Goal: Download file/media

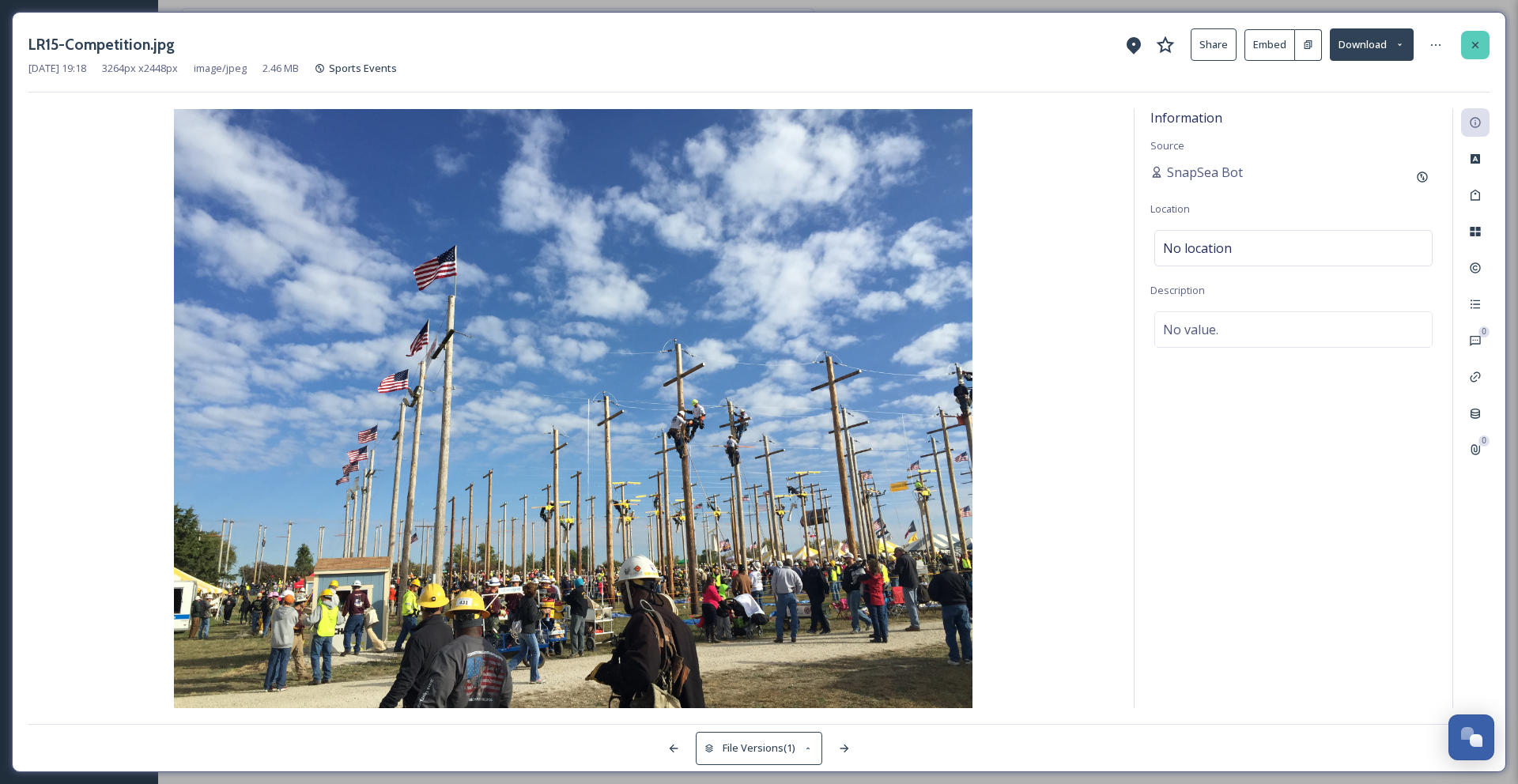
click at [1479, 45] on icon at bounding box center [1474, 44] width 12 height 12
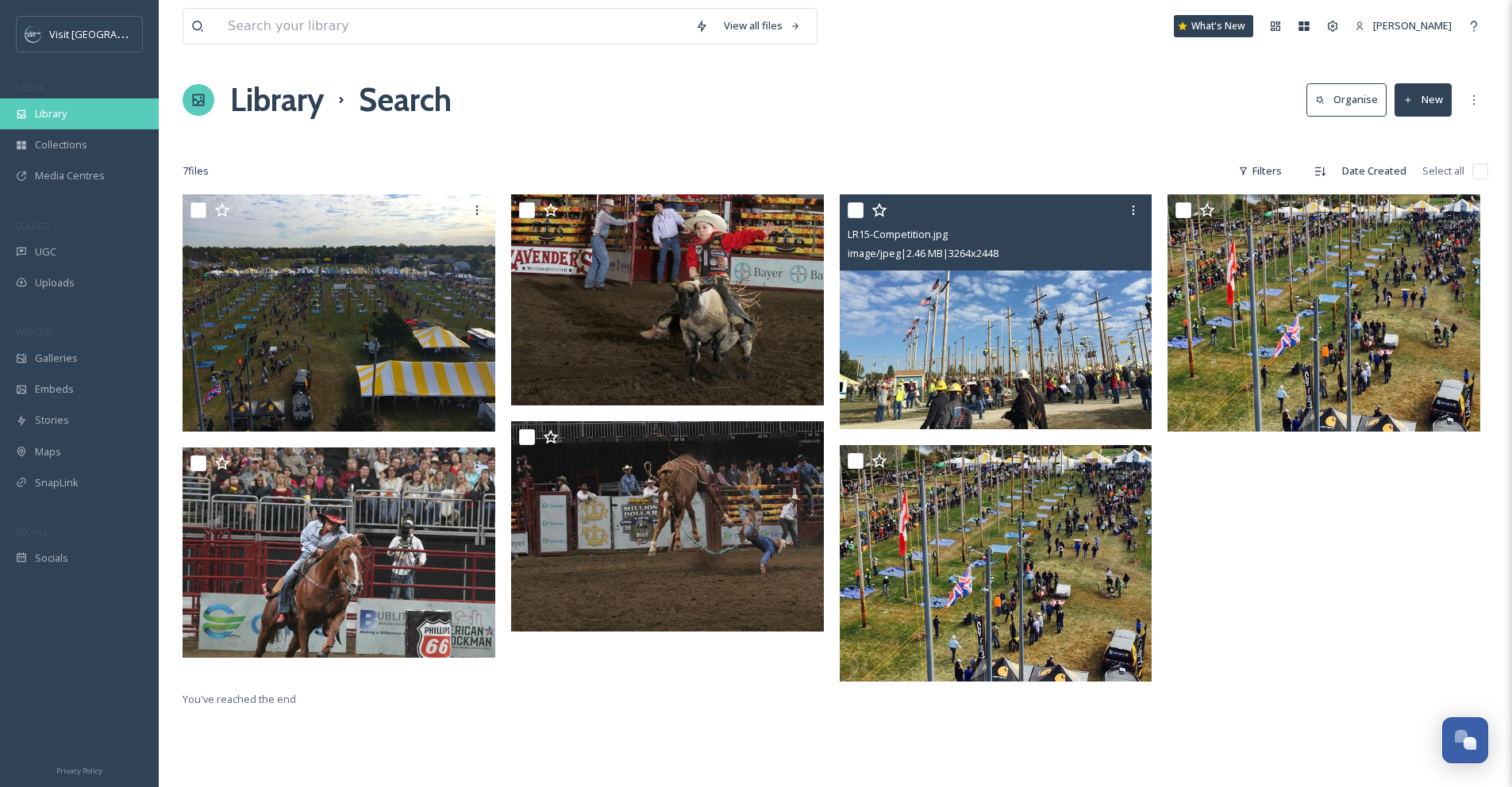
click at [28, 112] on div "Library" at bounding box center [79, 113] width 159 height 31
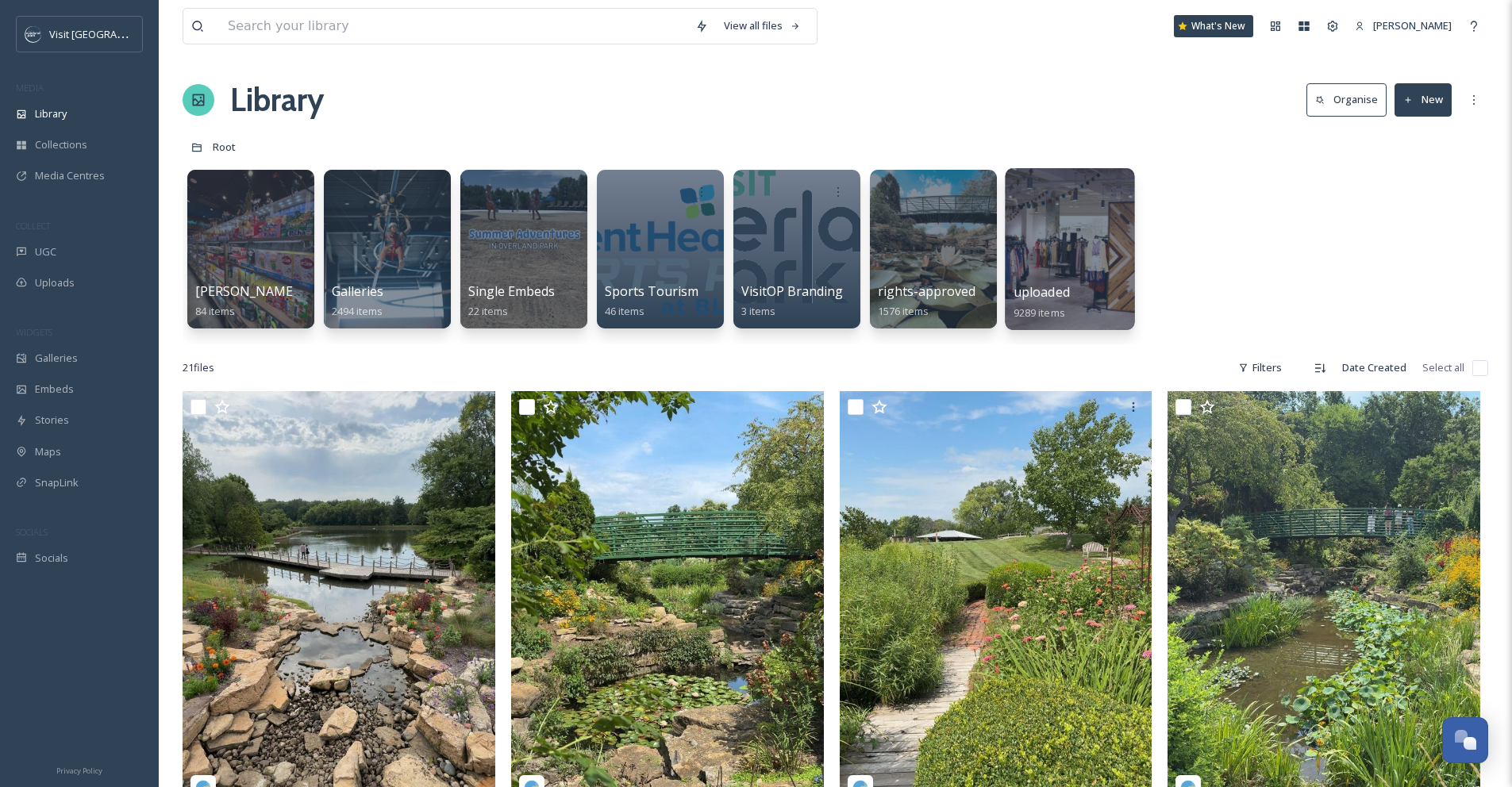
click at [1039, 227] on div at bounding box center [1069, 249] width 130 height 162
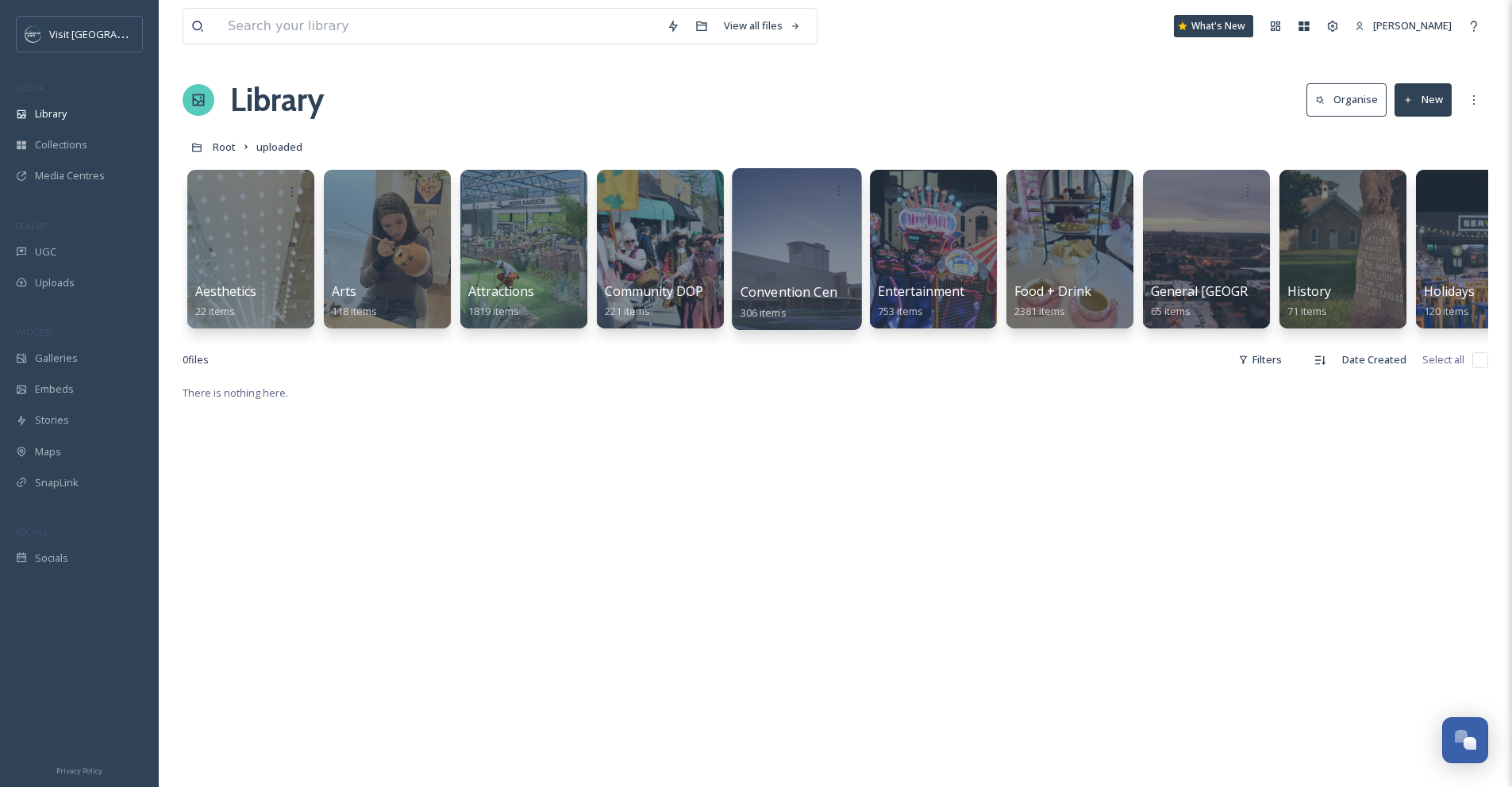
click at [815, 230] on div at bounding box center [796, 249] width 130 height 162
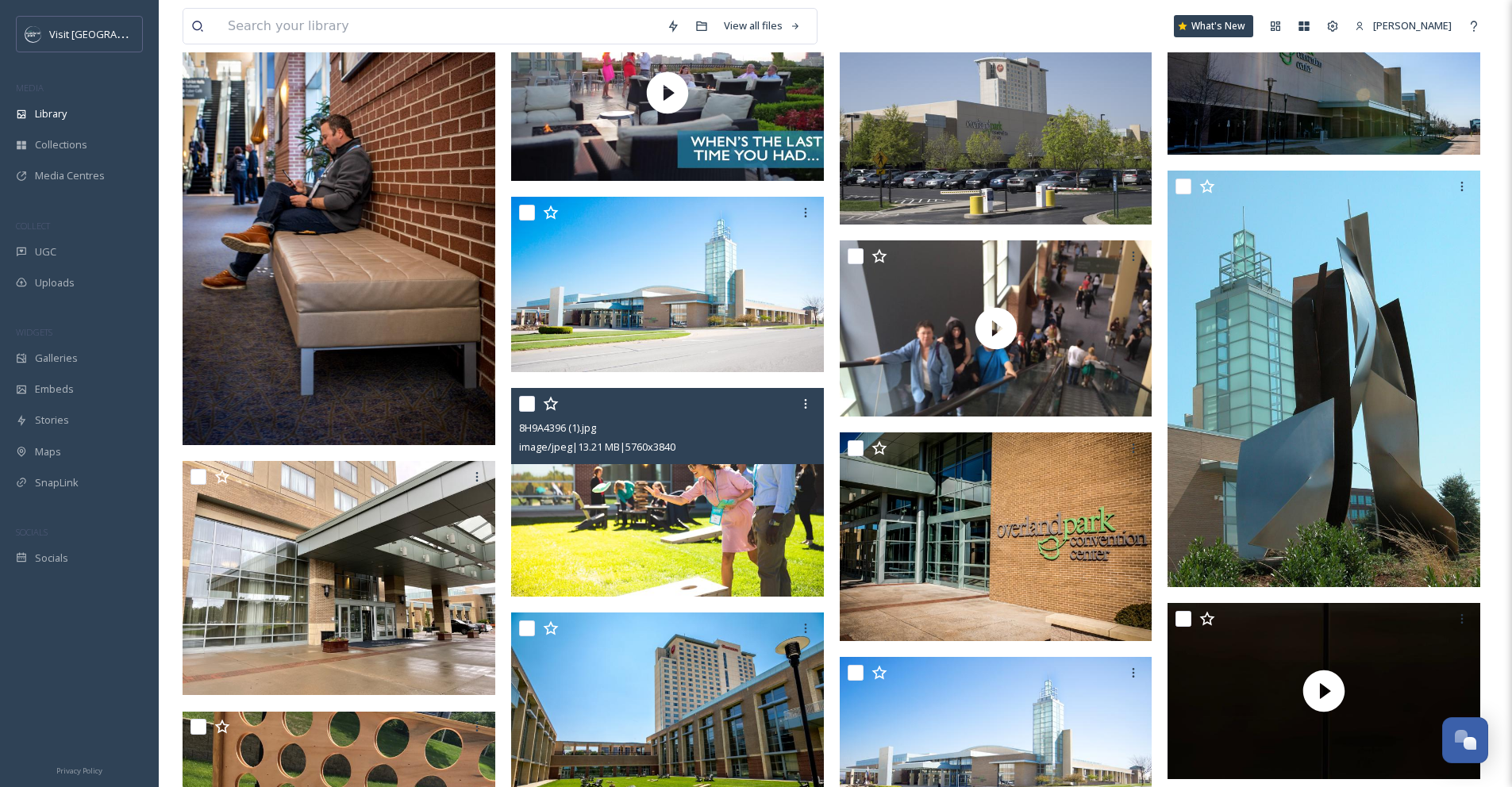
scroll to position [1064, 0]
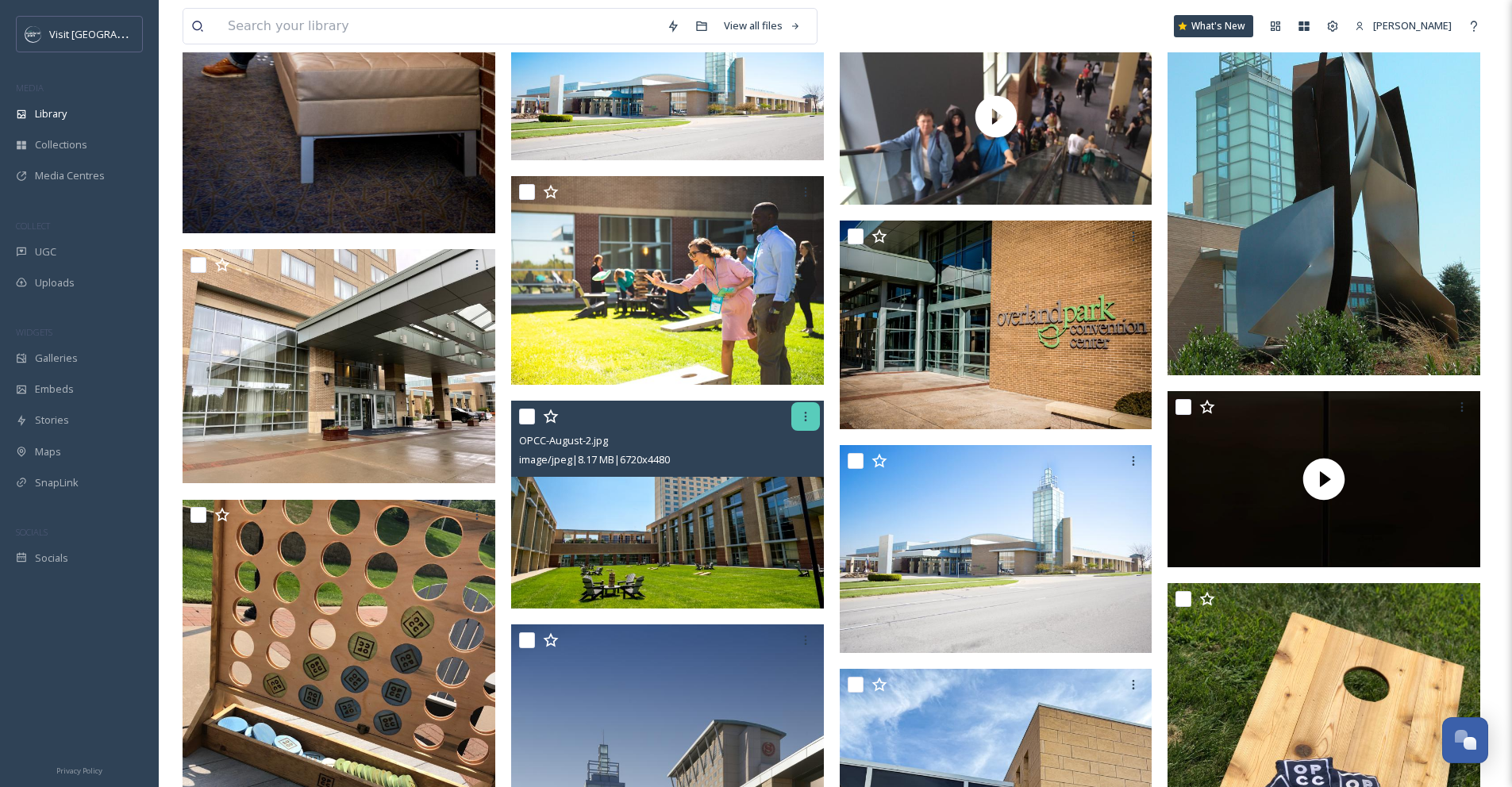
click at [808, 416] on icon at bounding box center [805, 416] width 12 height 12
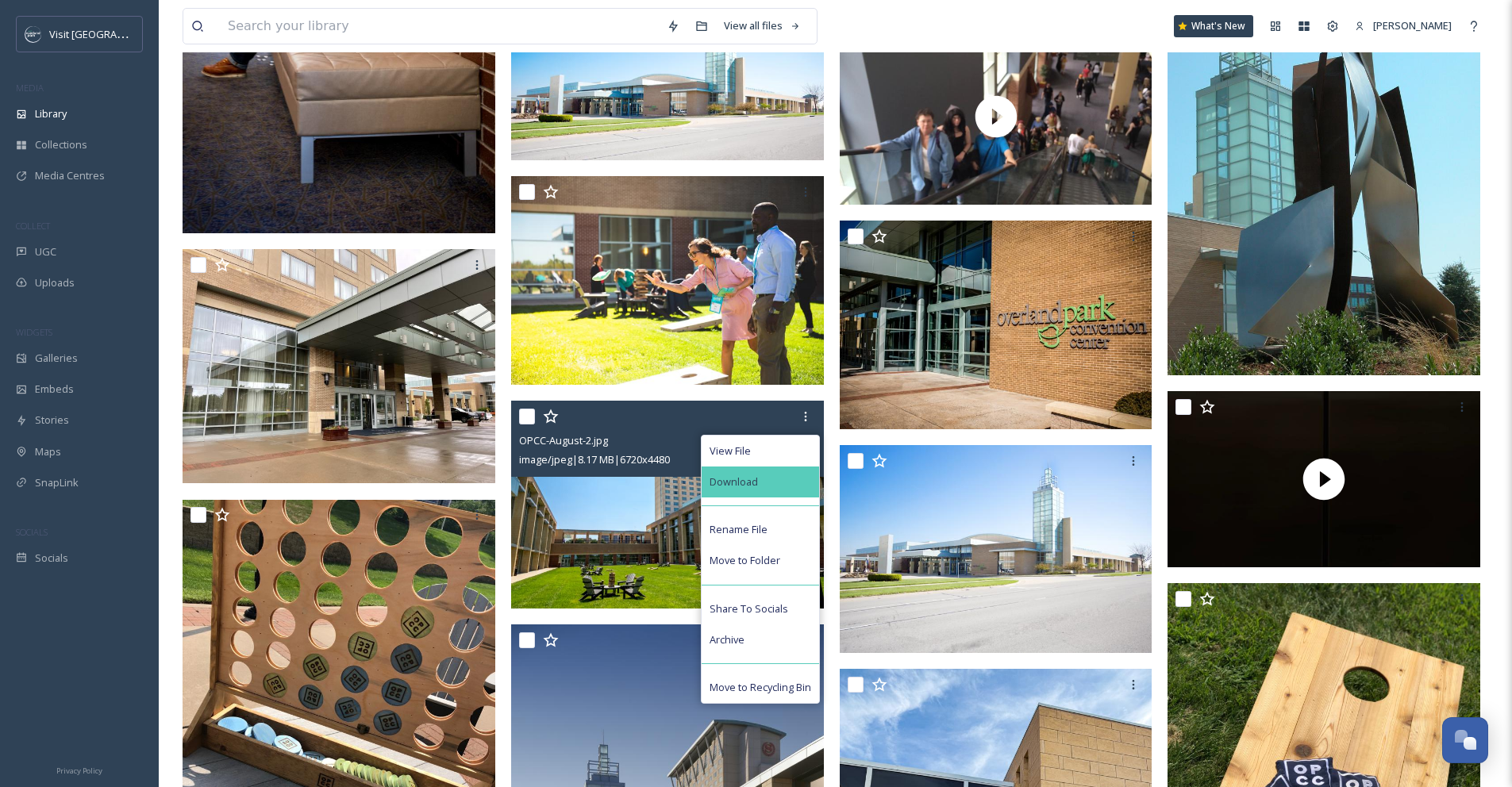
click at [782, 488] on div "Download" at bounding box center [760, 481] width 117 height 31
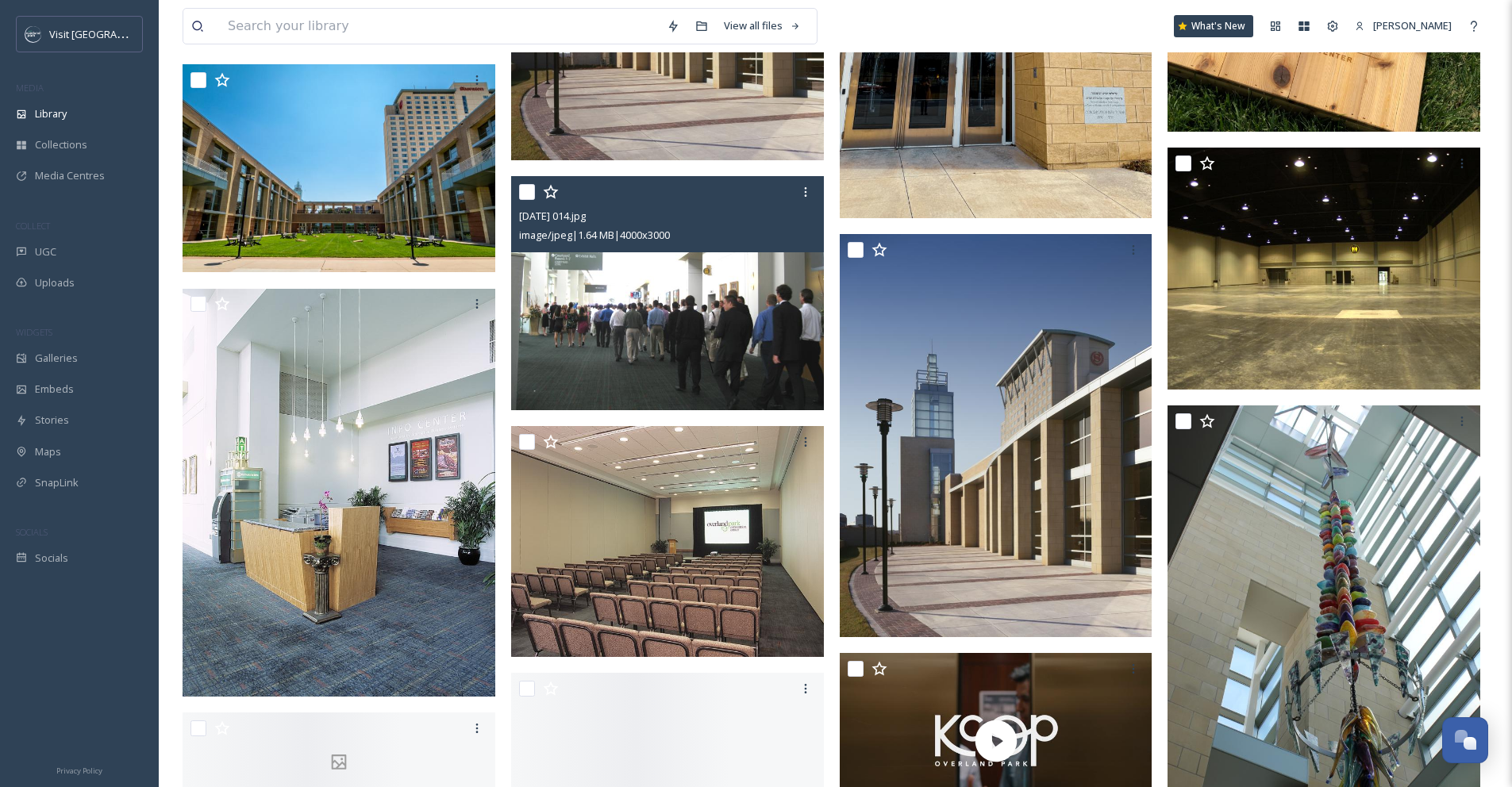
scroll to position [1944, 0]
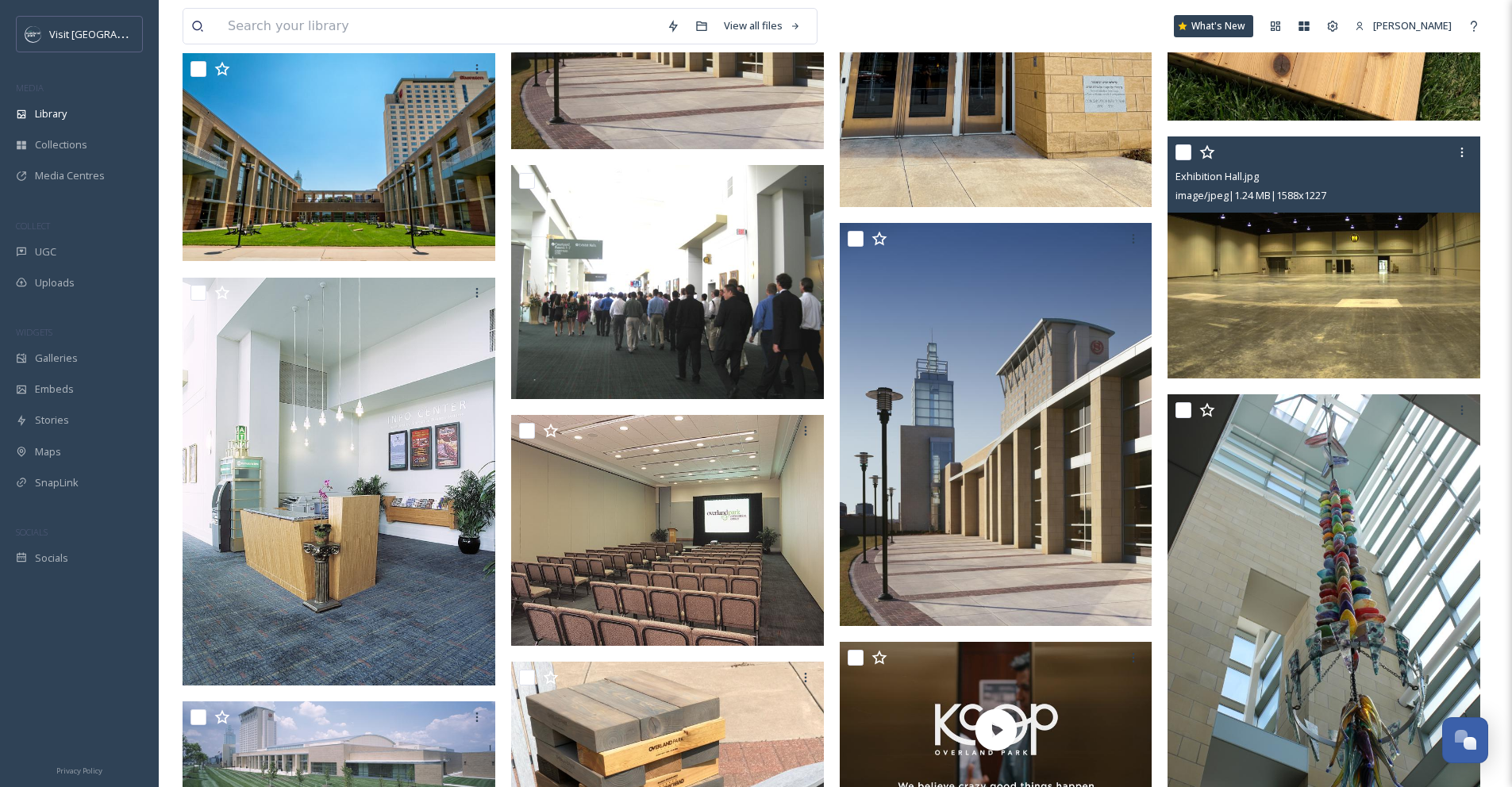
click at [1344, 302] on img at bounding box center [1324, 257] width 313 height 242
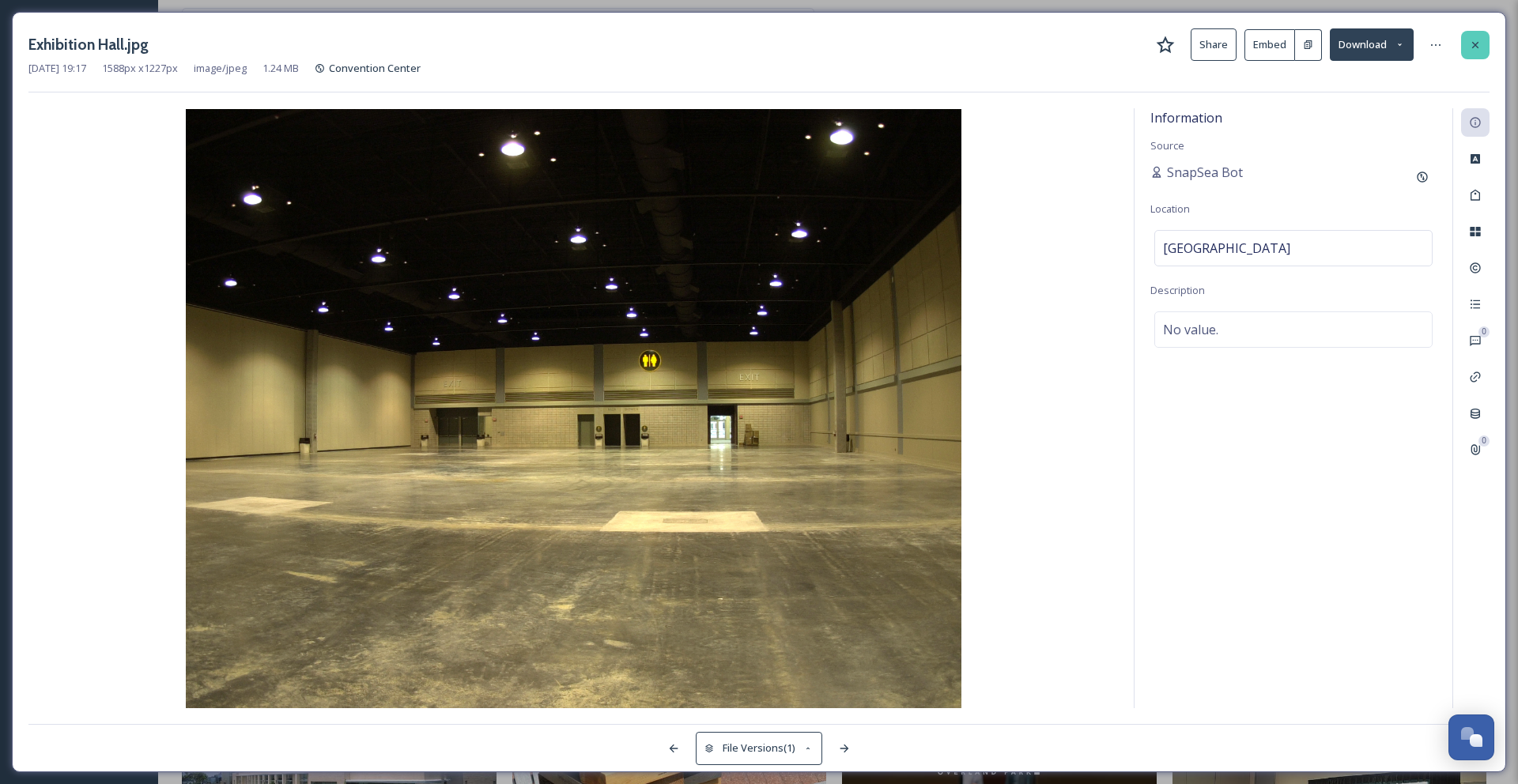
click at [1467, 50] on div at bounding box center [1474, 44] width 29 height 29
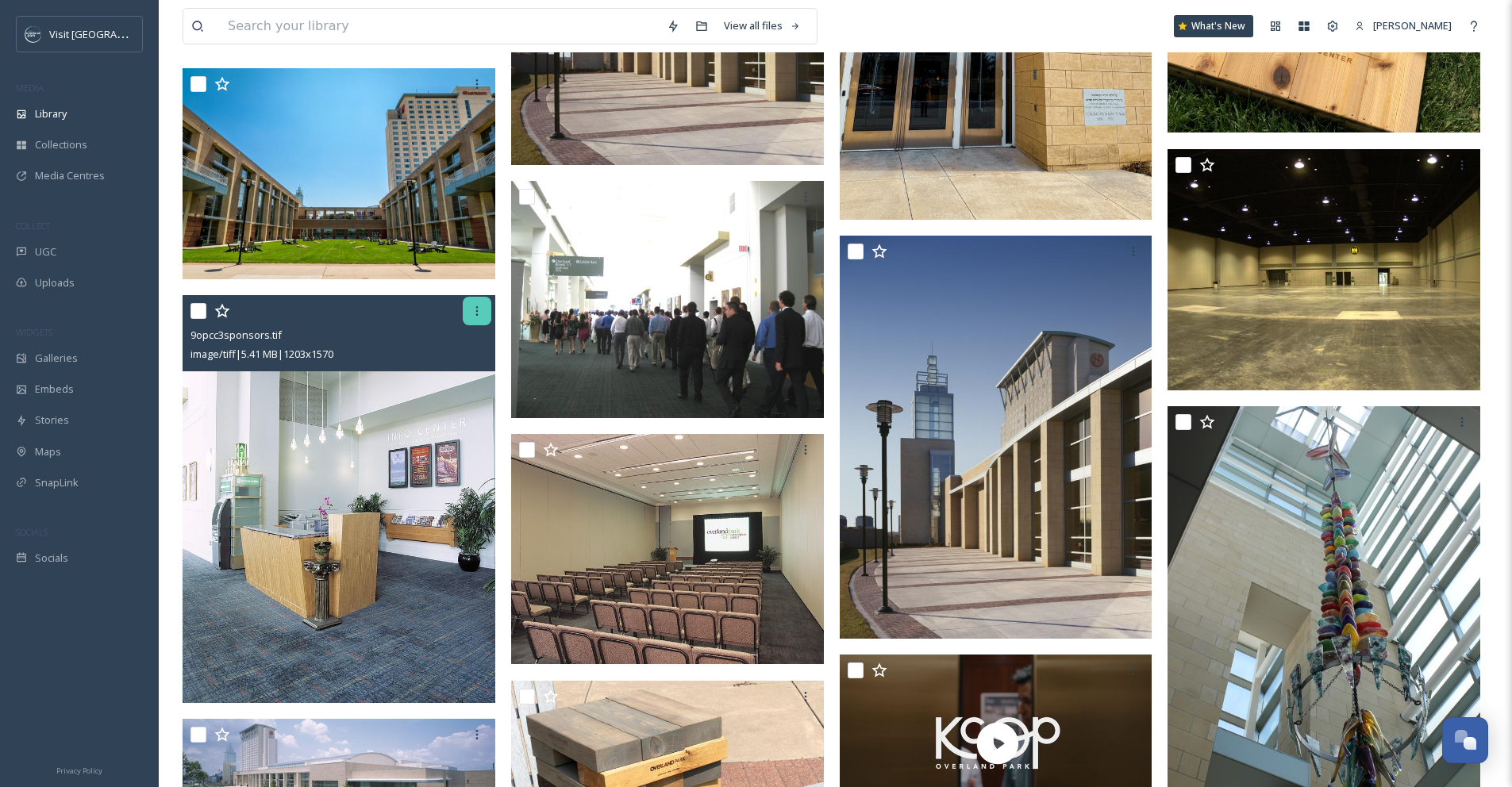
click at [483, 307] on div at bounding box center [477, 311] width 29 height 29
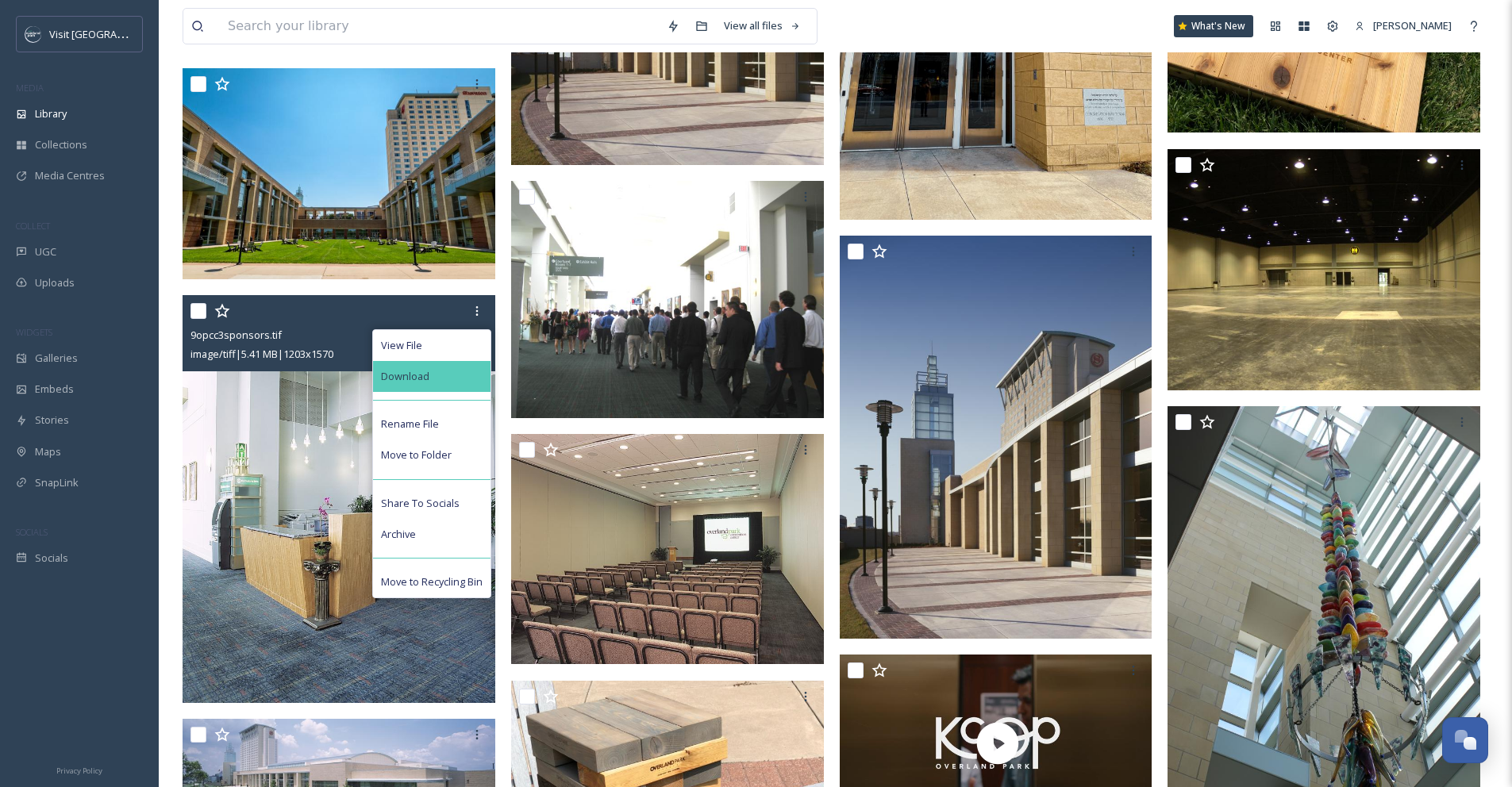
click at [459, 371] on div "Download" at bounding box center [432, 376] width 117 height 31
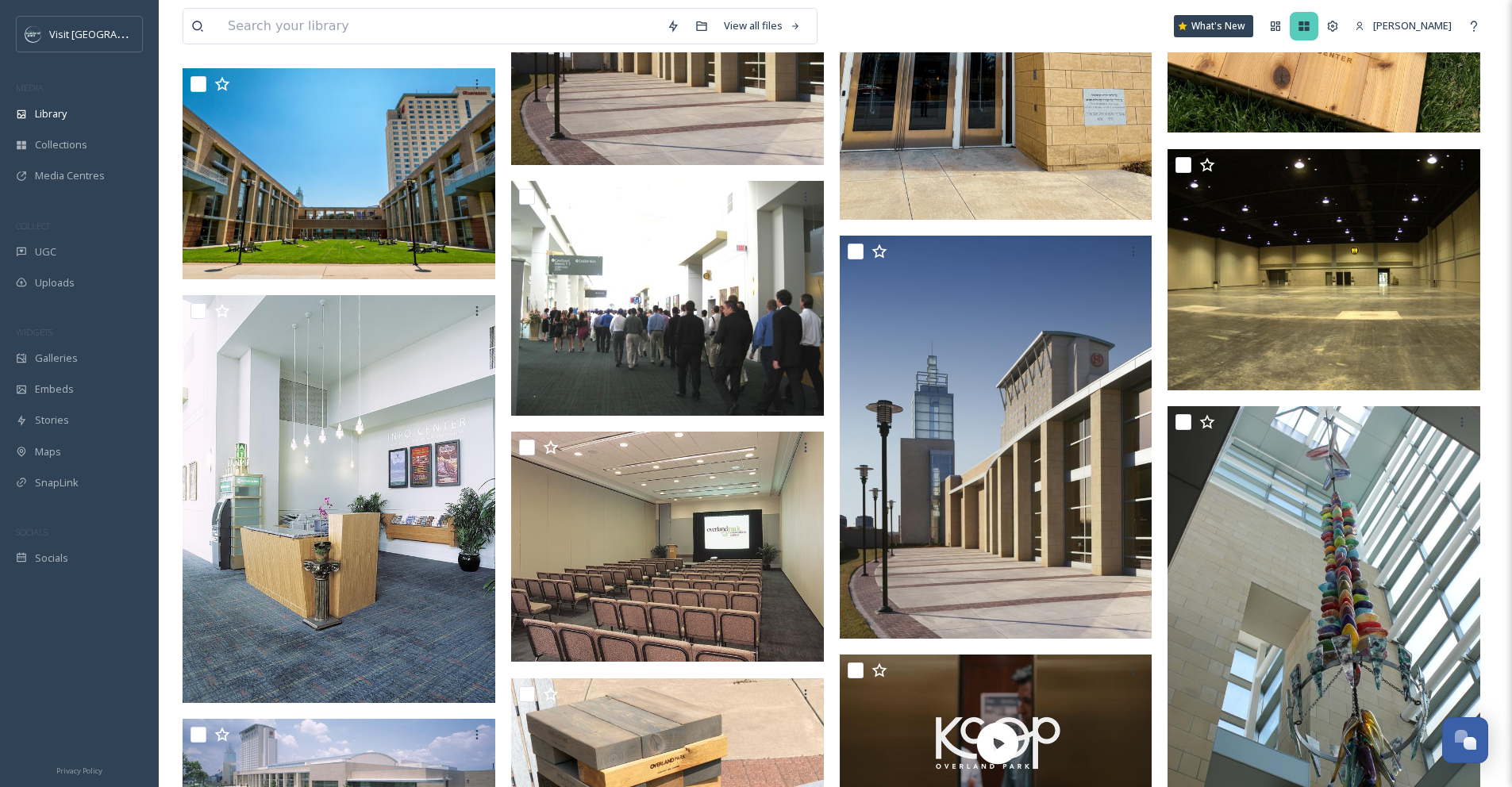
click at [1319, 17] on div at bounding box center [1304, 26] width 29 height 29
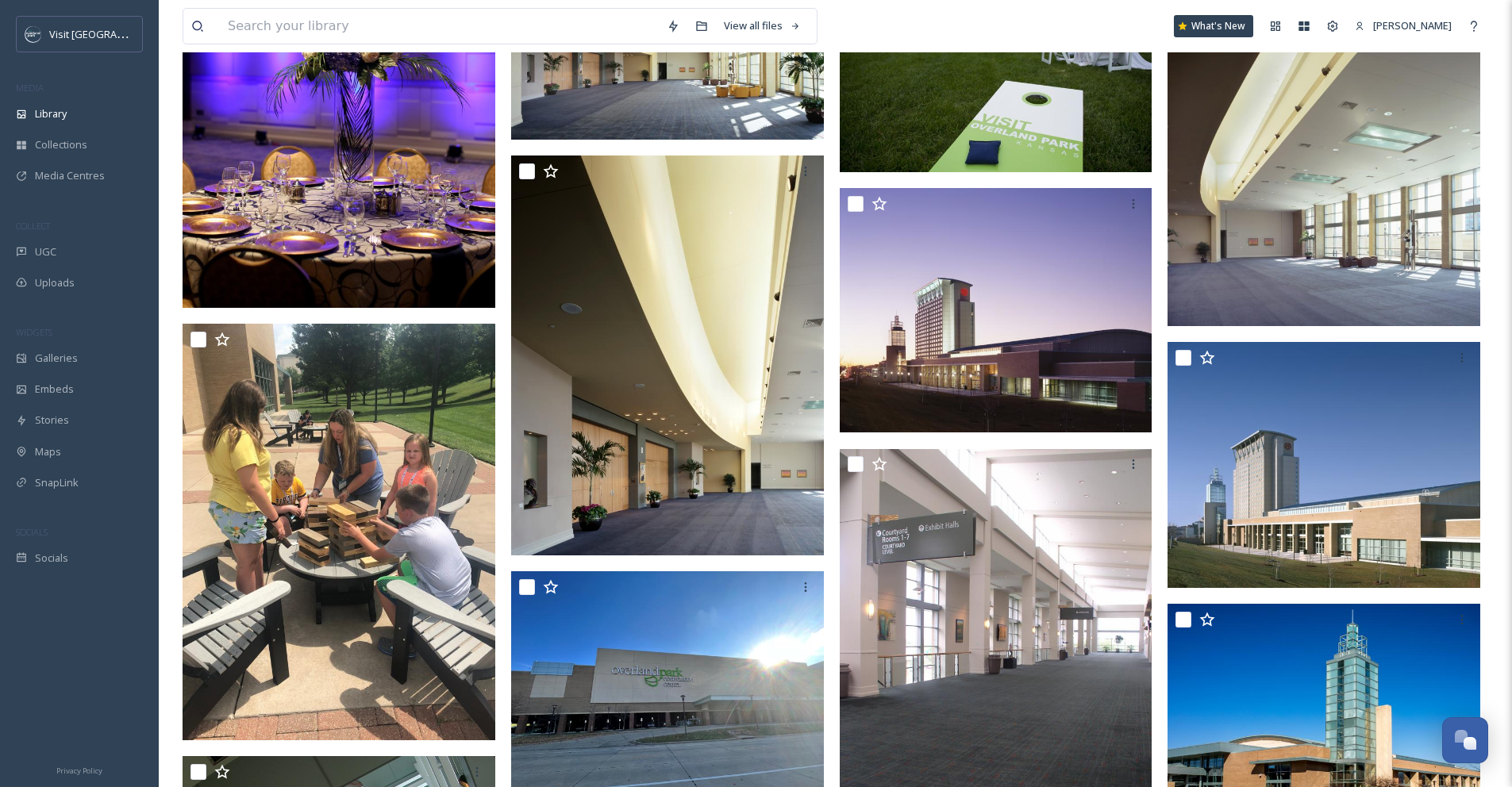
scroll to position [3653, 0]
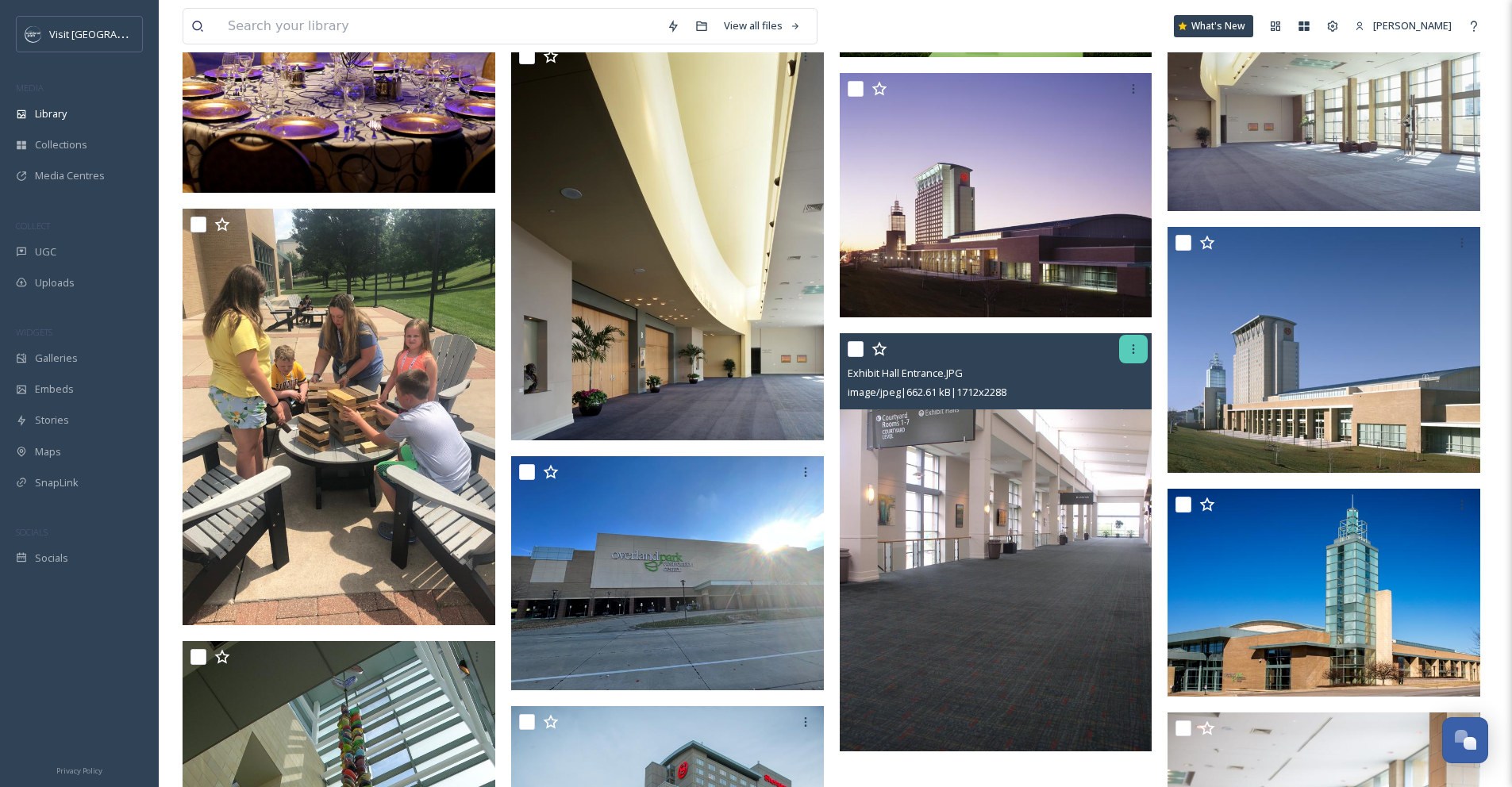
click at [1129, 348] on icon at bounding box center [1133, 348] width 12 height 12
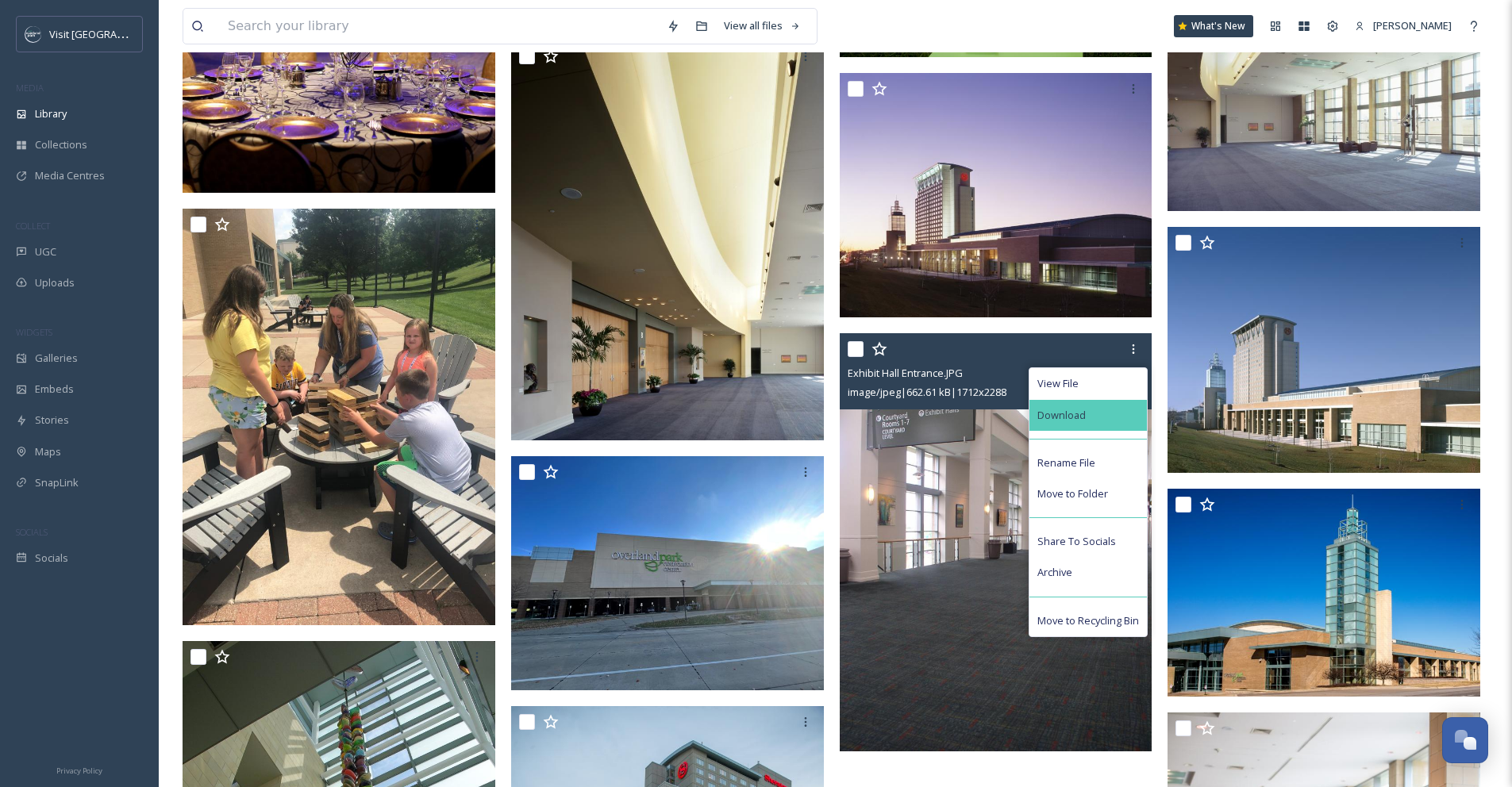
click at [1091, 420] on div "Download" at bounding box center [1088, 415] width 117 height 31
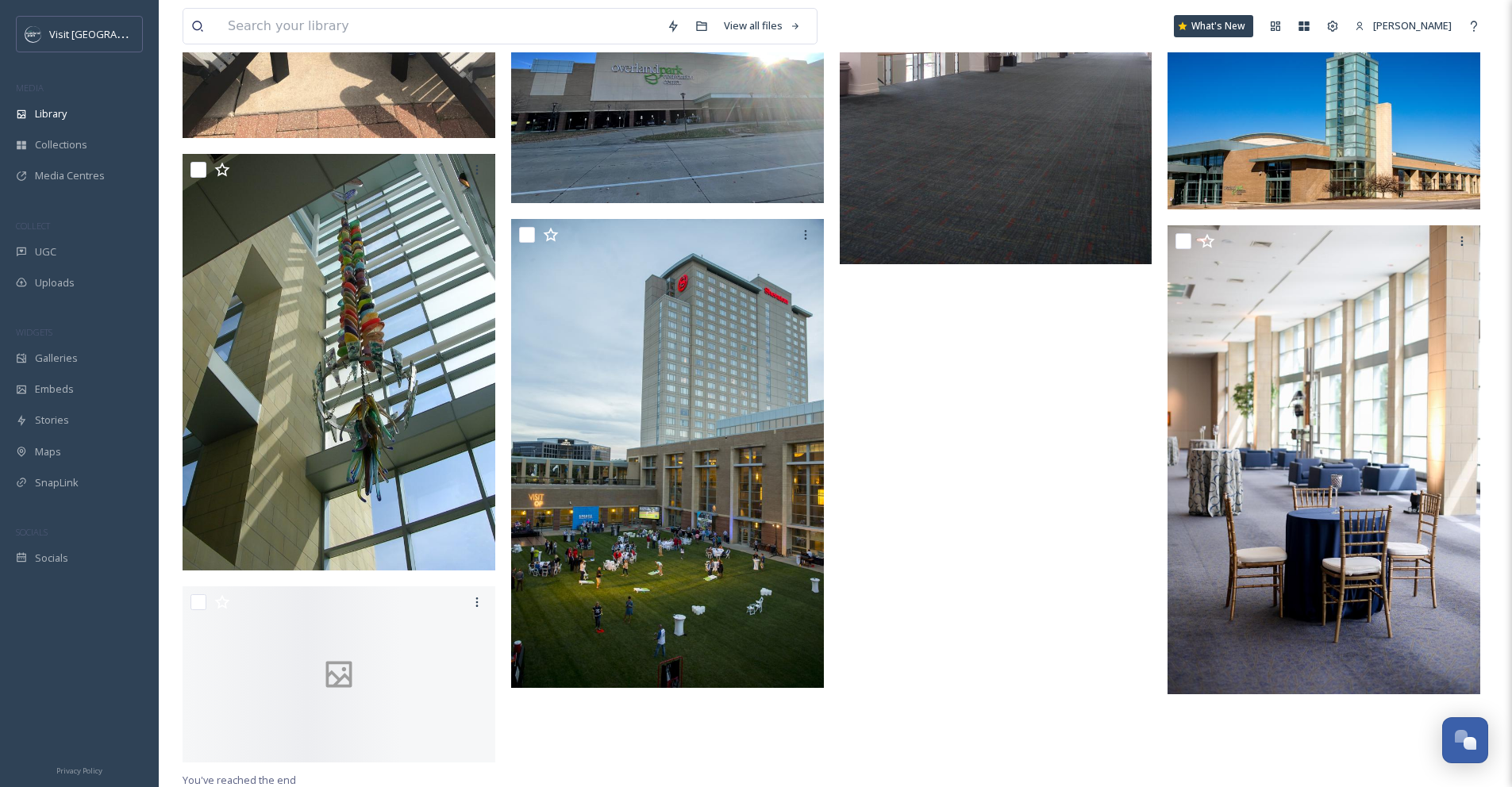
scroll to position [4142, 0]
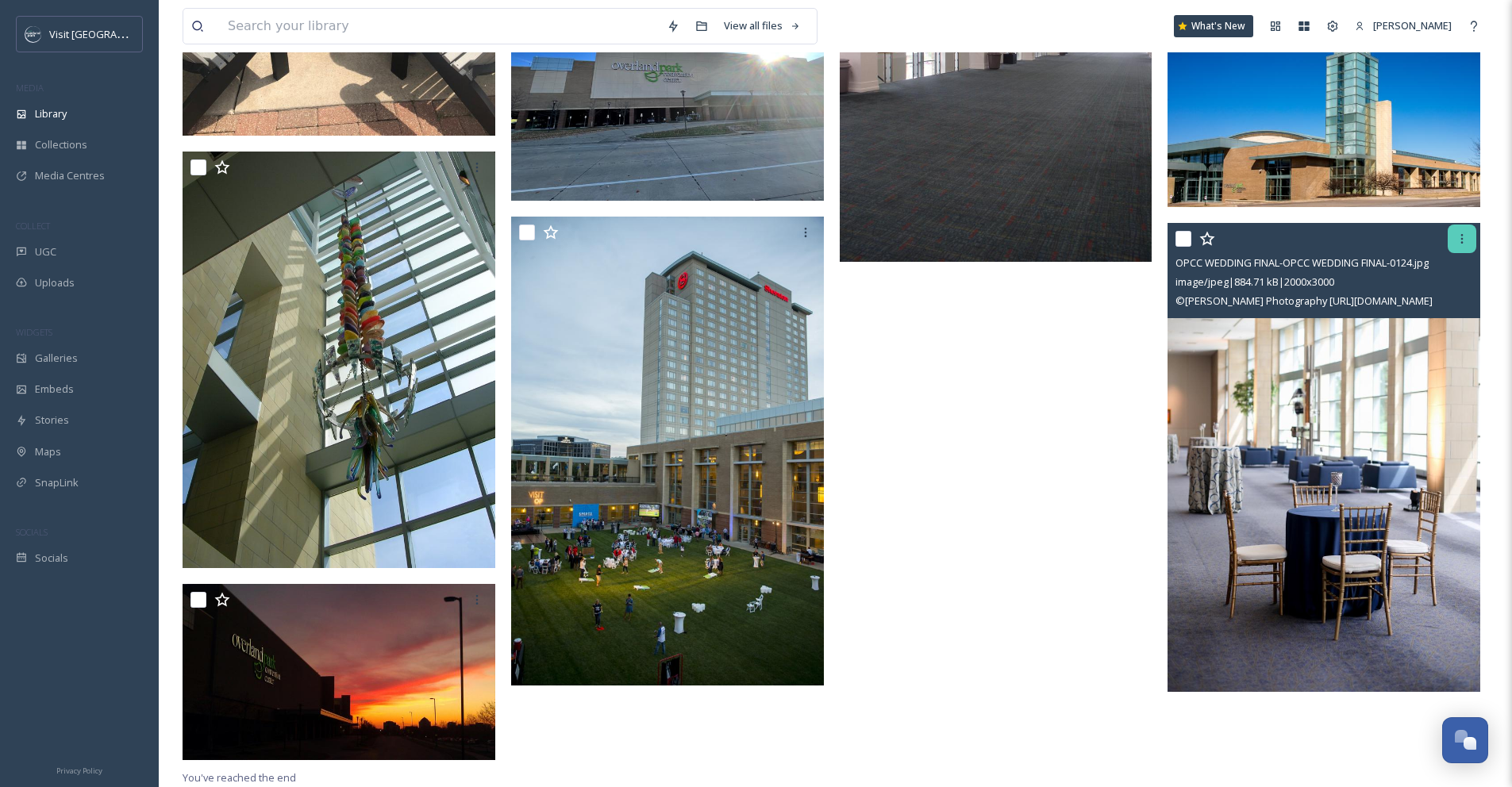
click at [1462, 244] on icon at bounding box center [1462, 238] width 12 height 12
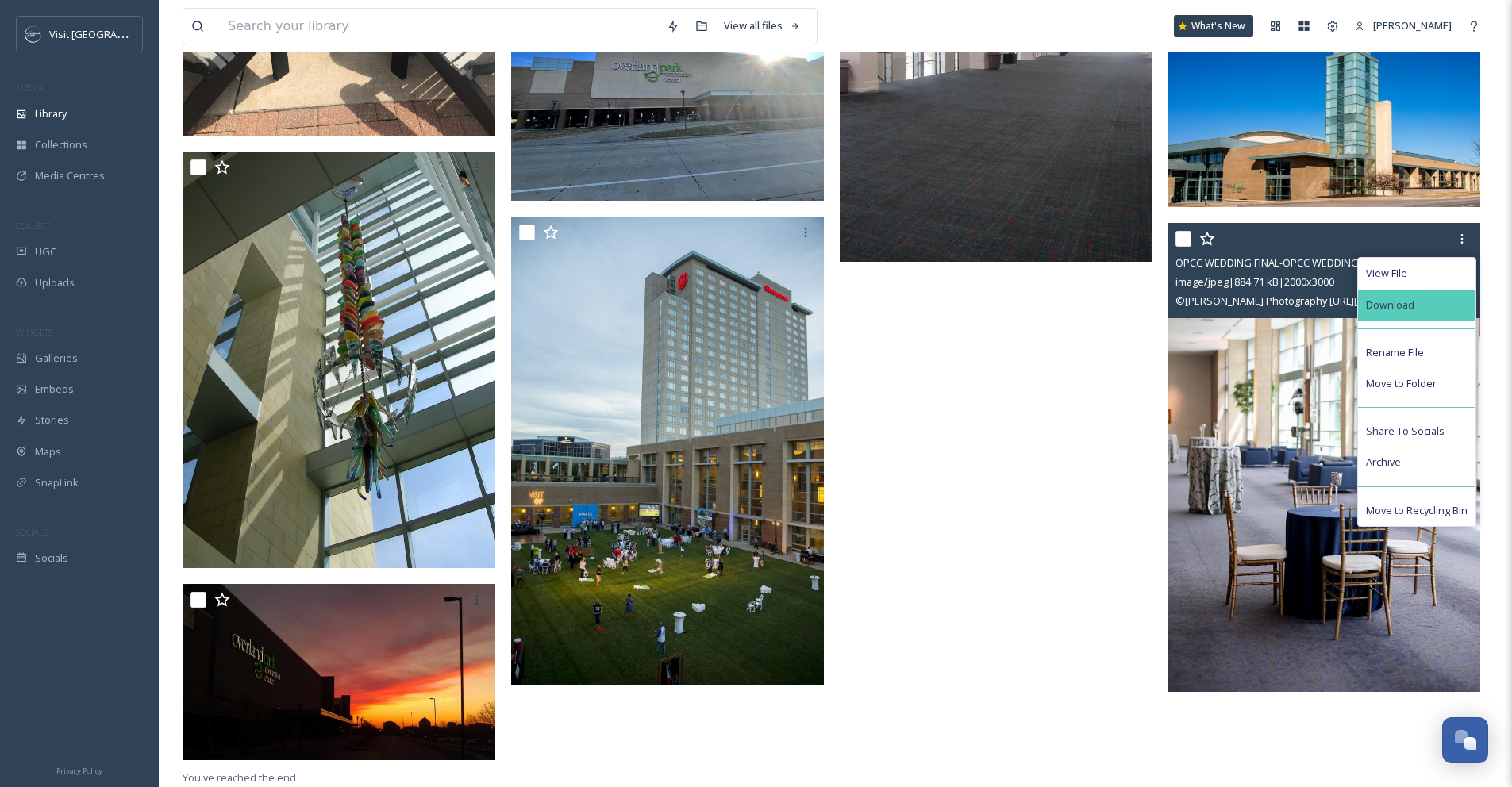
click at [1434, 311] on div "Download" at bounding box center [1417, 305] width 117 height 31
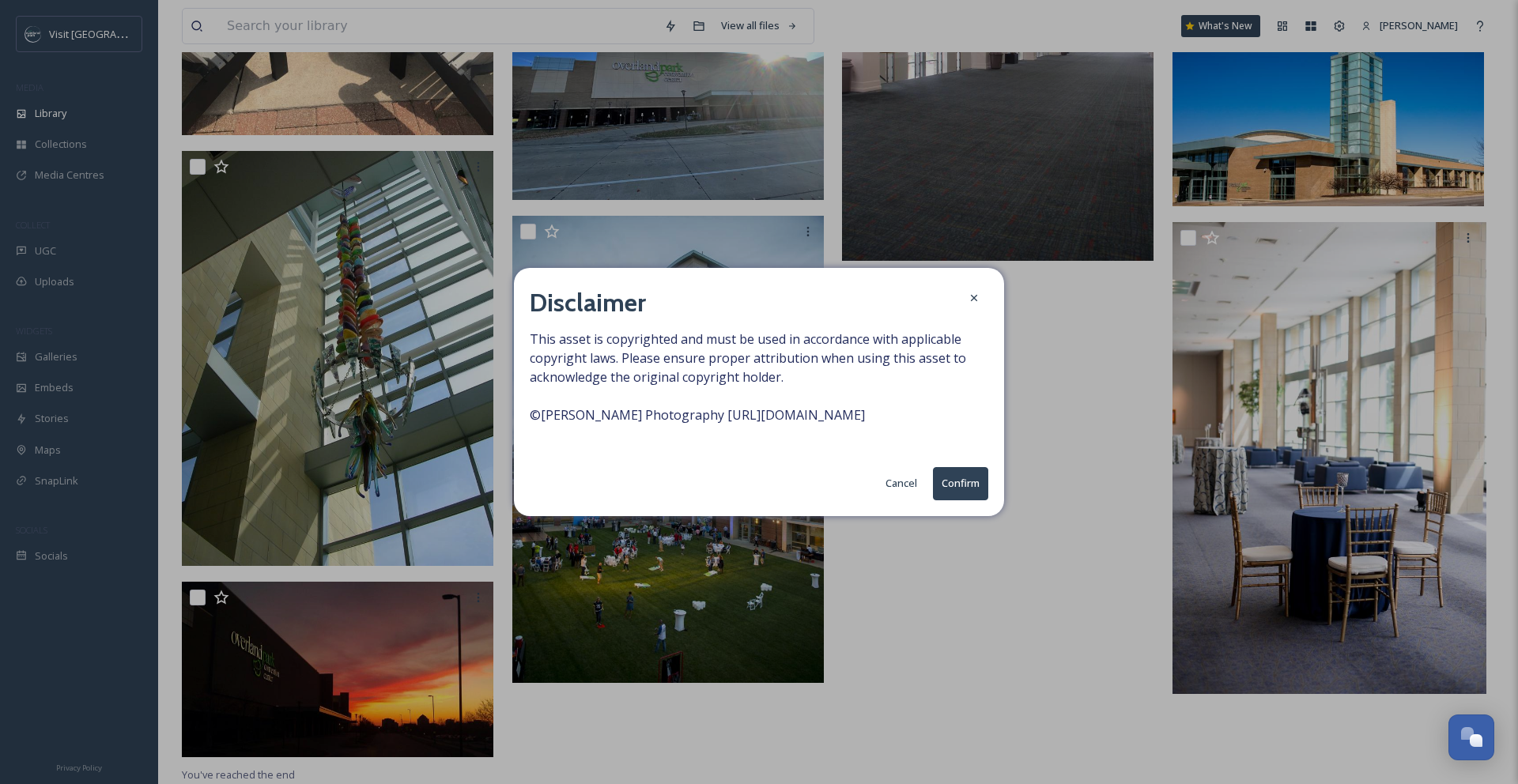
click at [952, 476] on button "Confirm" at bounding box center [960, 483] width 55 height 32
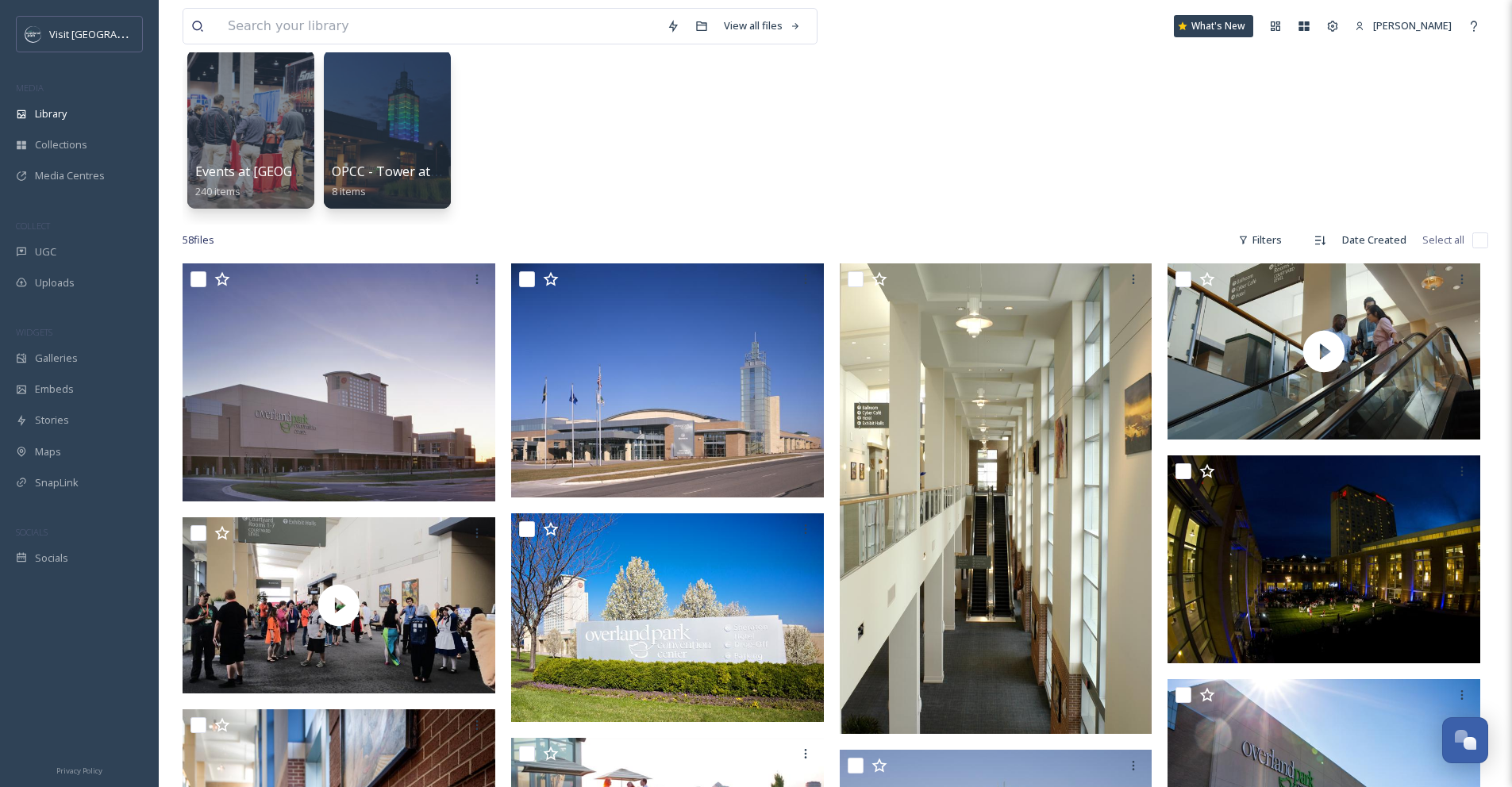
scroll to position [0, 0]
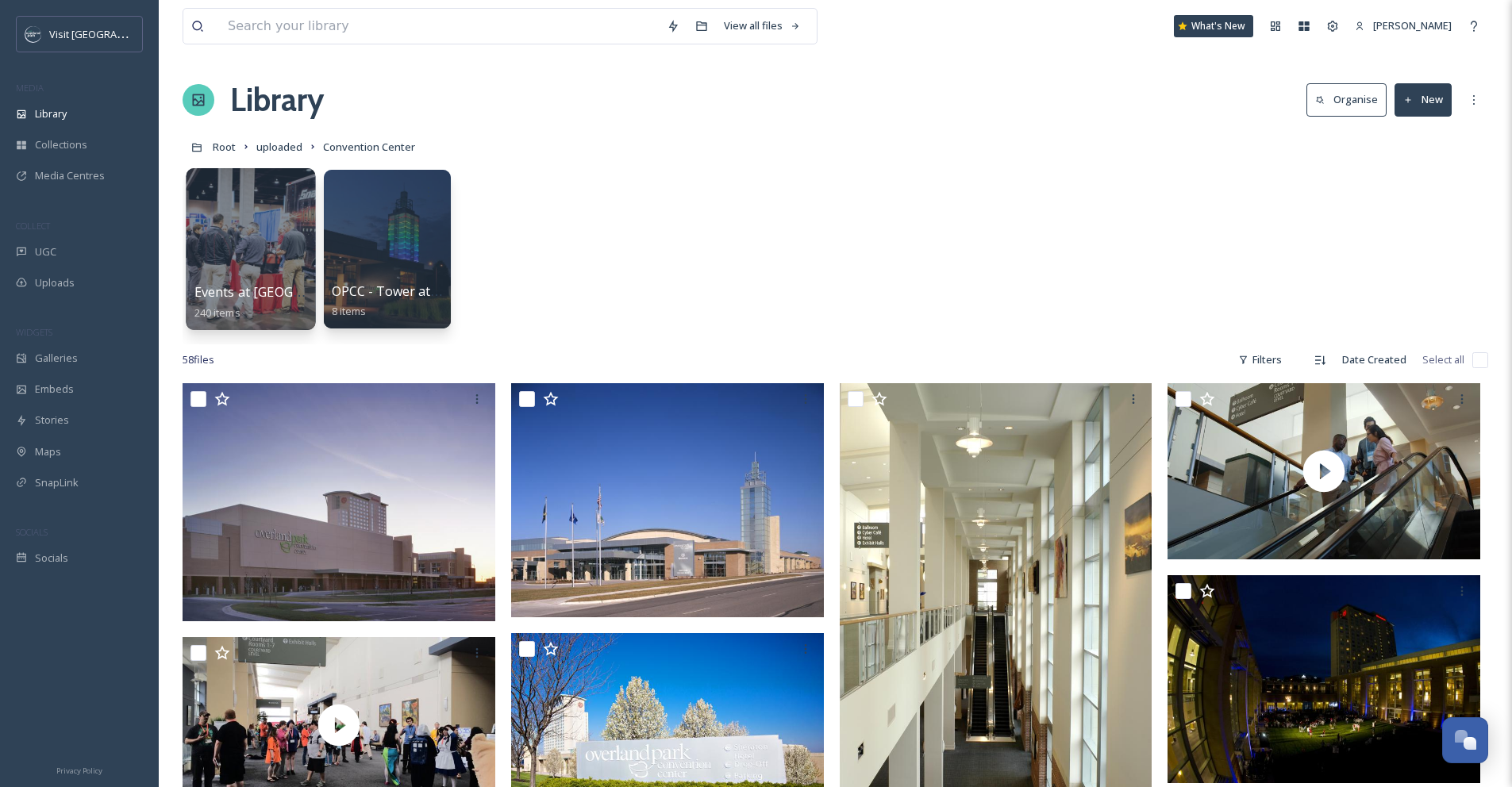
click at [280, 224] on div at bounding box center [250, 249] width 130 height 162
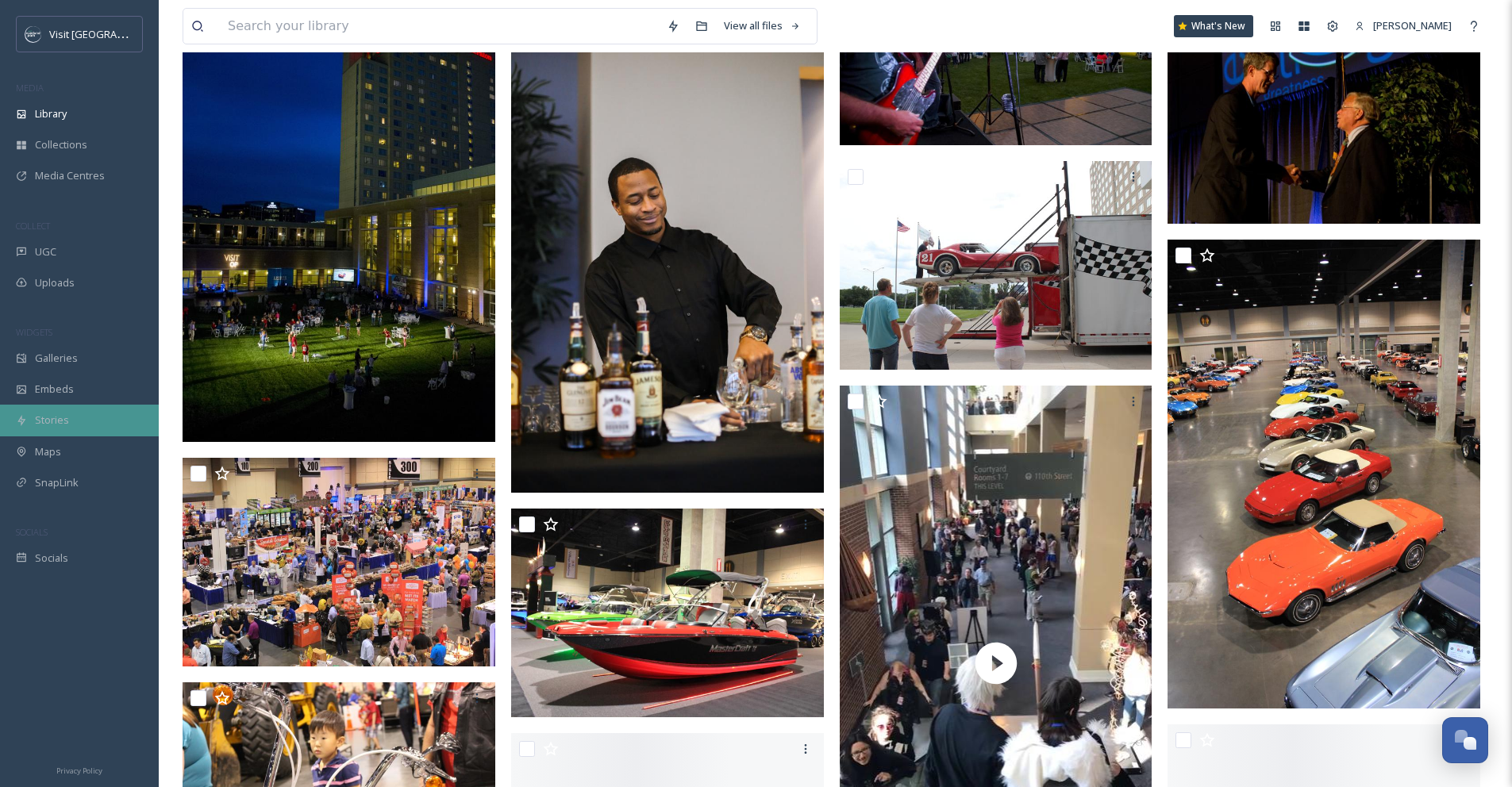
scroll to position [2758, 0]
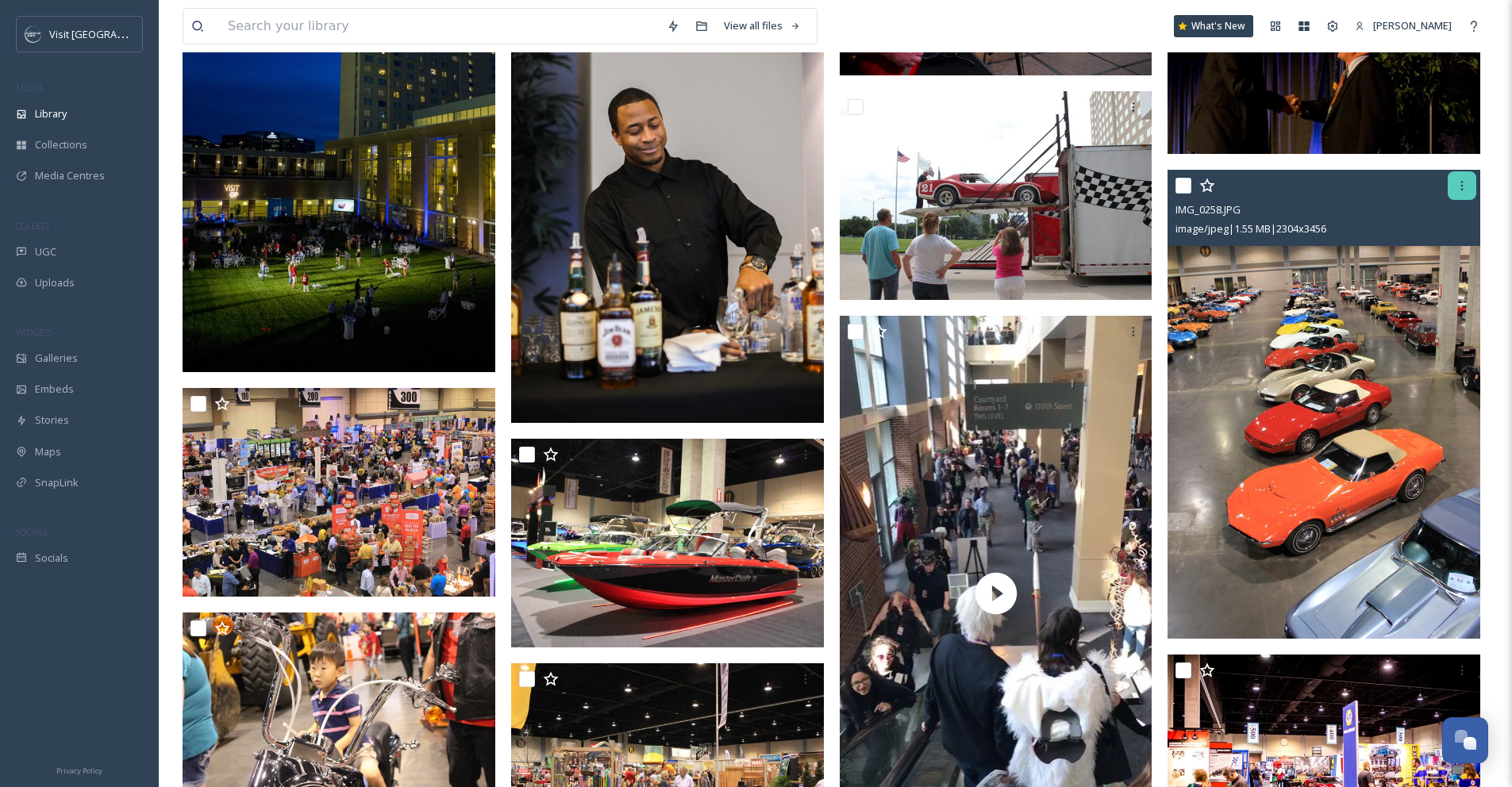
click at [1465, 191] on icon at bounding box center [1462, 185] width 12 height 12
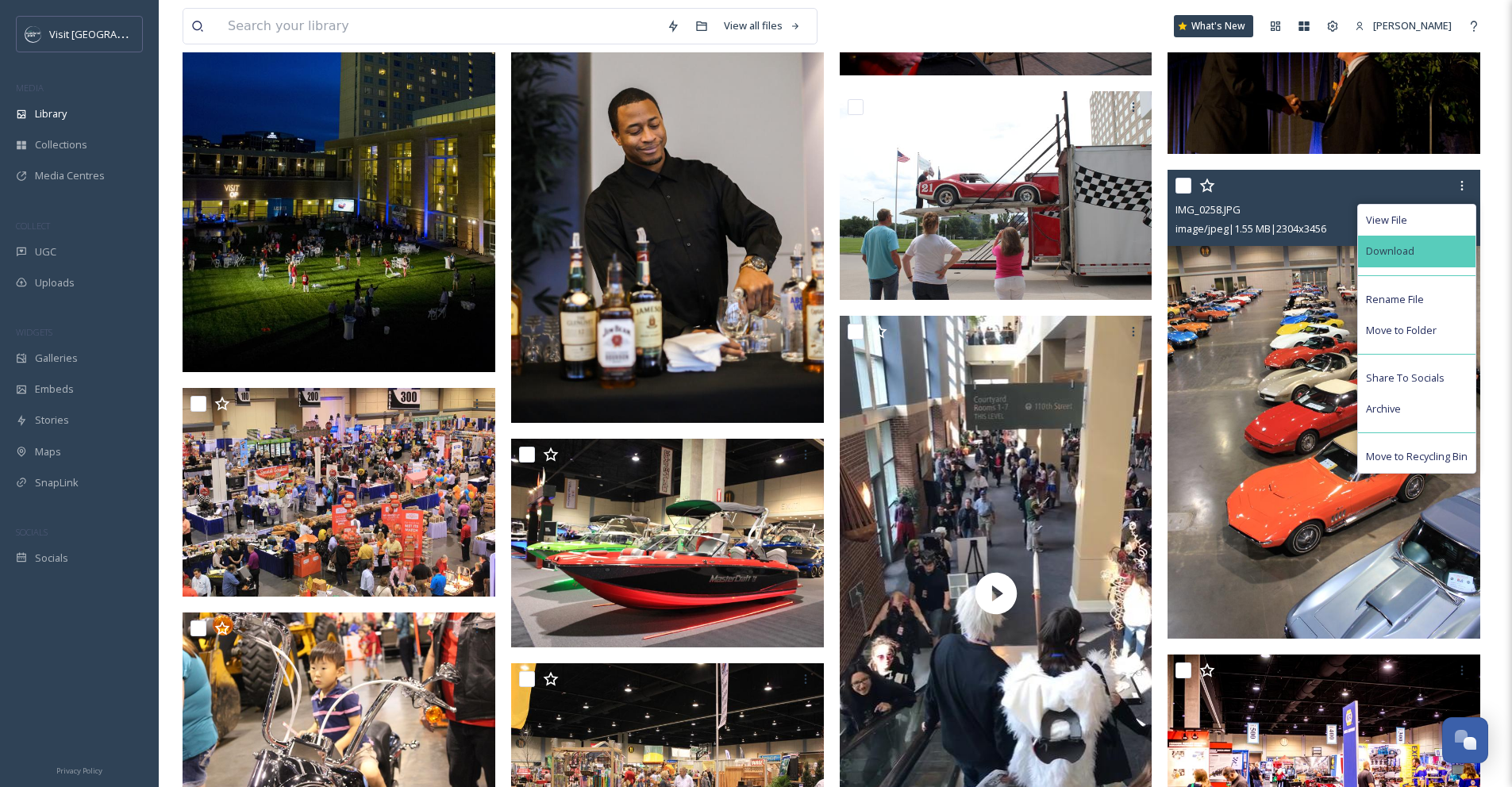
click at [1430, 254] on div "Download" at bounding box center [1417, 250] width 117 height 31
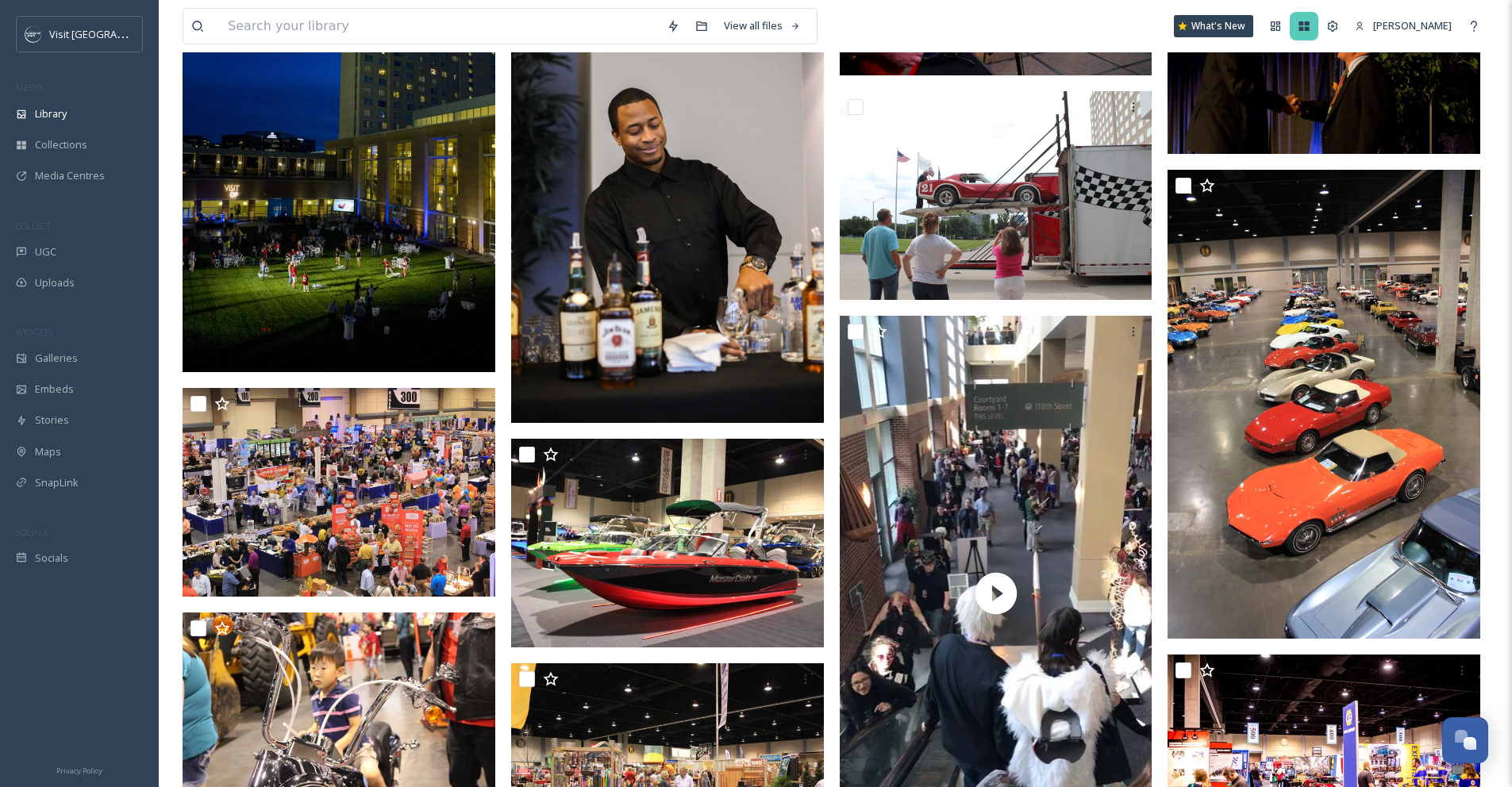
click at [1310, 23] on icon at bounding box center [1305, 26] width 10 height 10
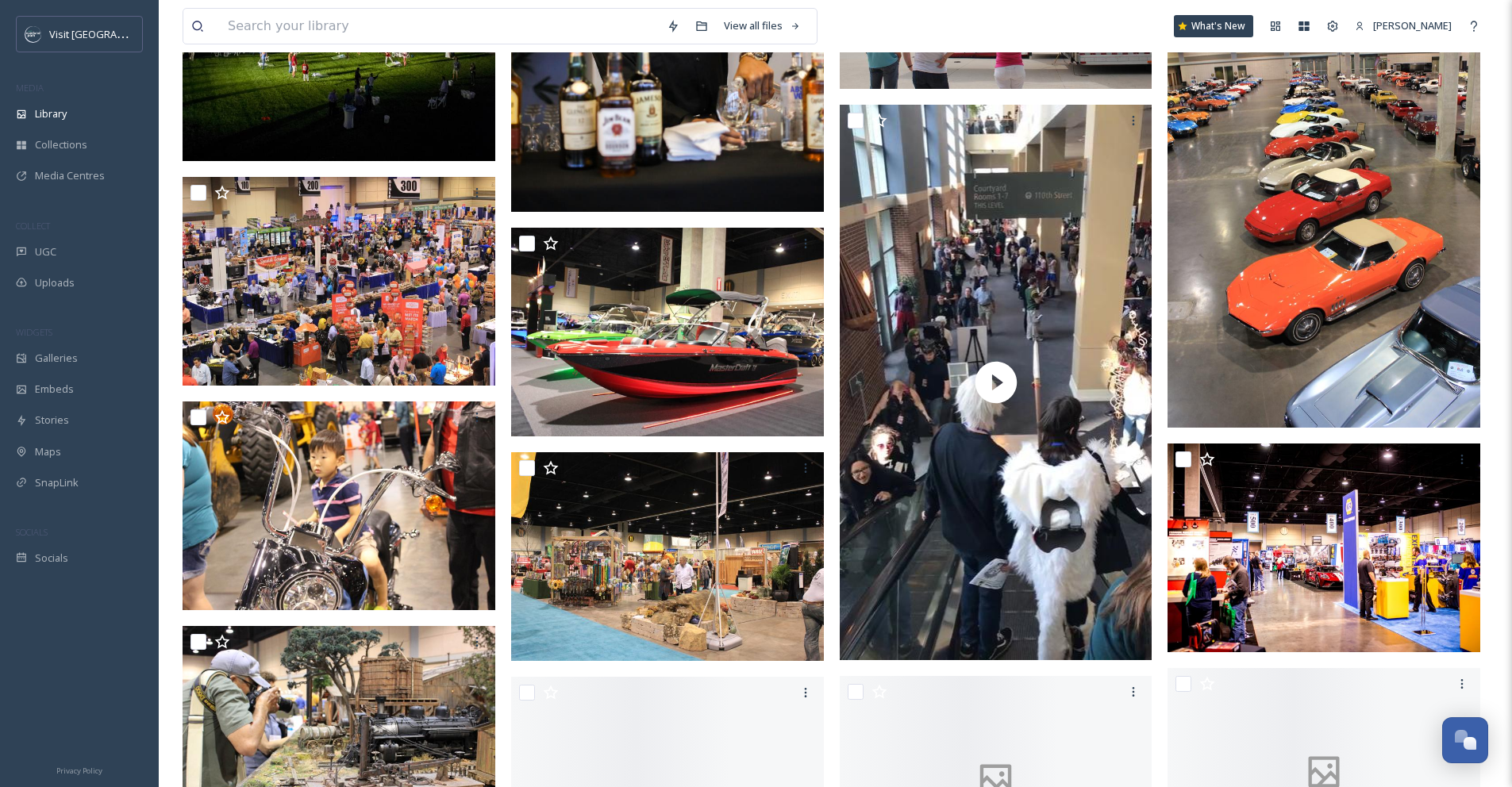
scroll to position [2970, 0]
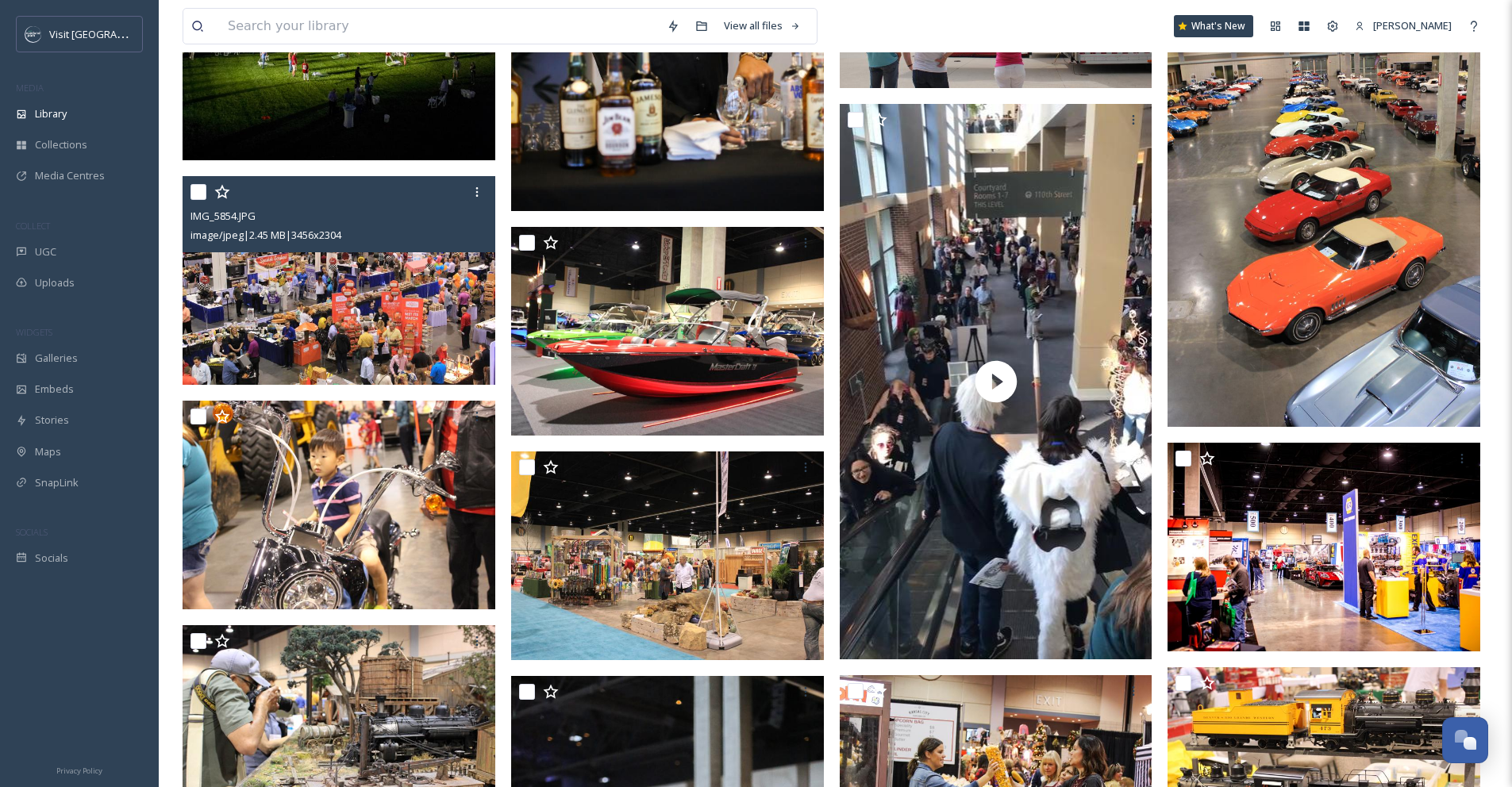
click at [425, 313] on img at bounding box center [339, 280] width 313 height 209
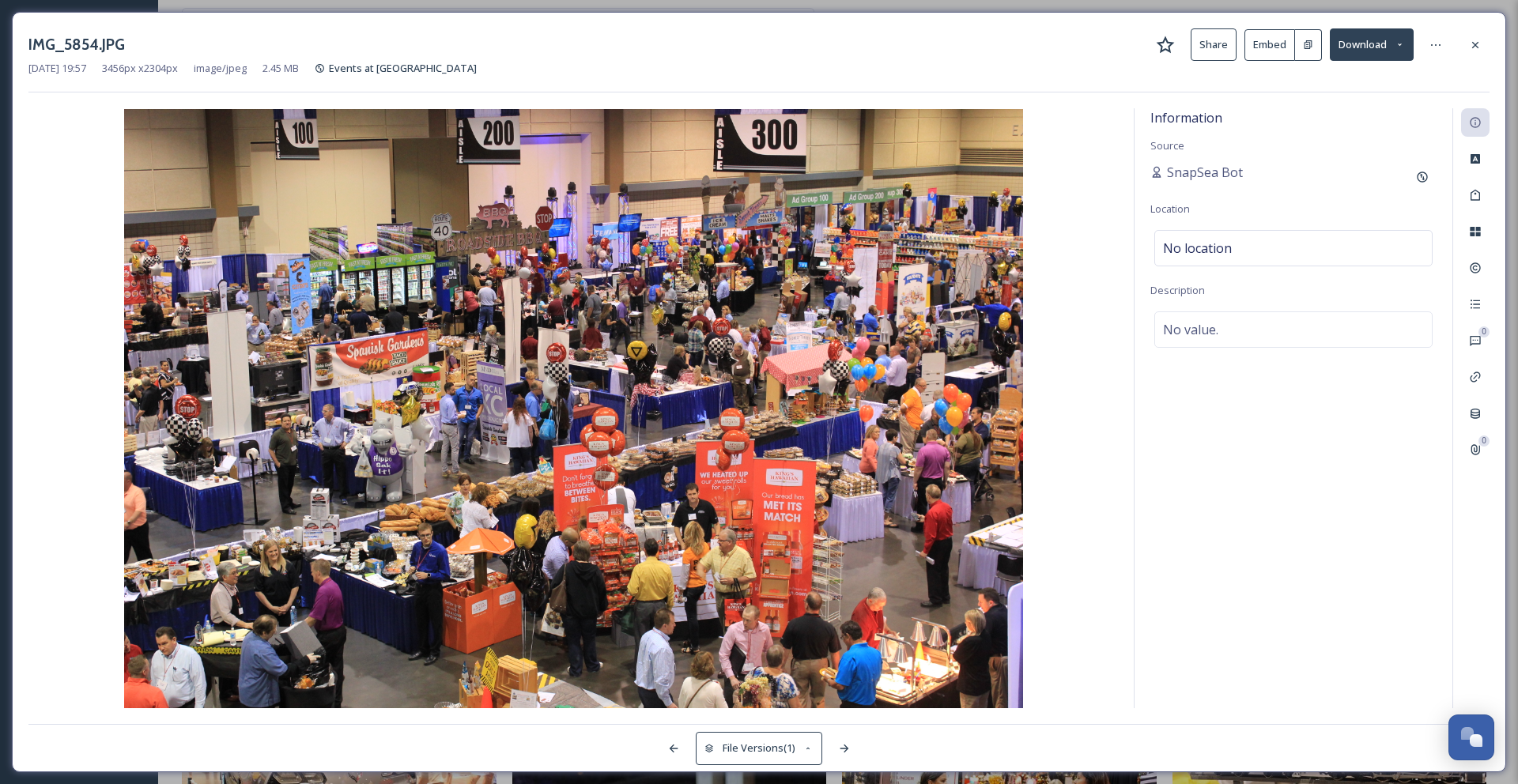
click at [1371, 50] on button "Download" at bounding box center [1372, 44] width 84 height 32
click at [1365, 73] on span "Download Original (3456 x 2304)" at bounding box center [1330, 81] width 150 height 15
click at [1477, 47] on icon at bounding box center [1475, 44] width 7 height 7
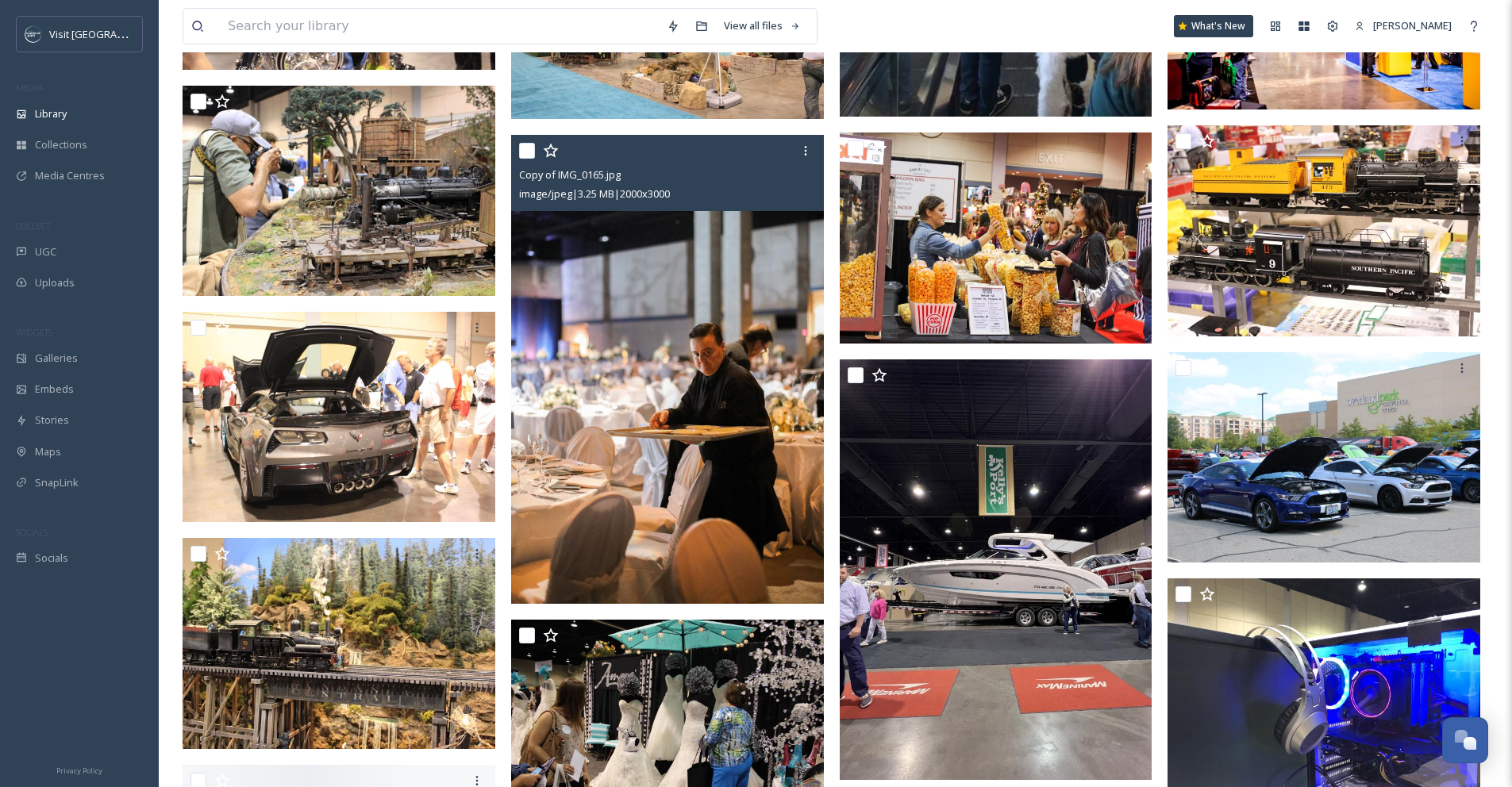
scroll to position [3554, 0]
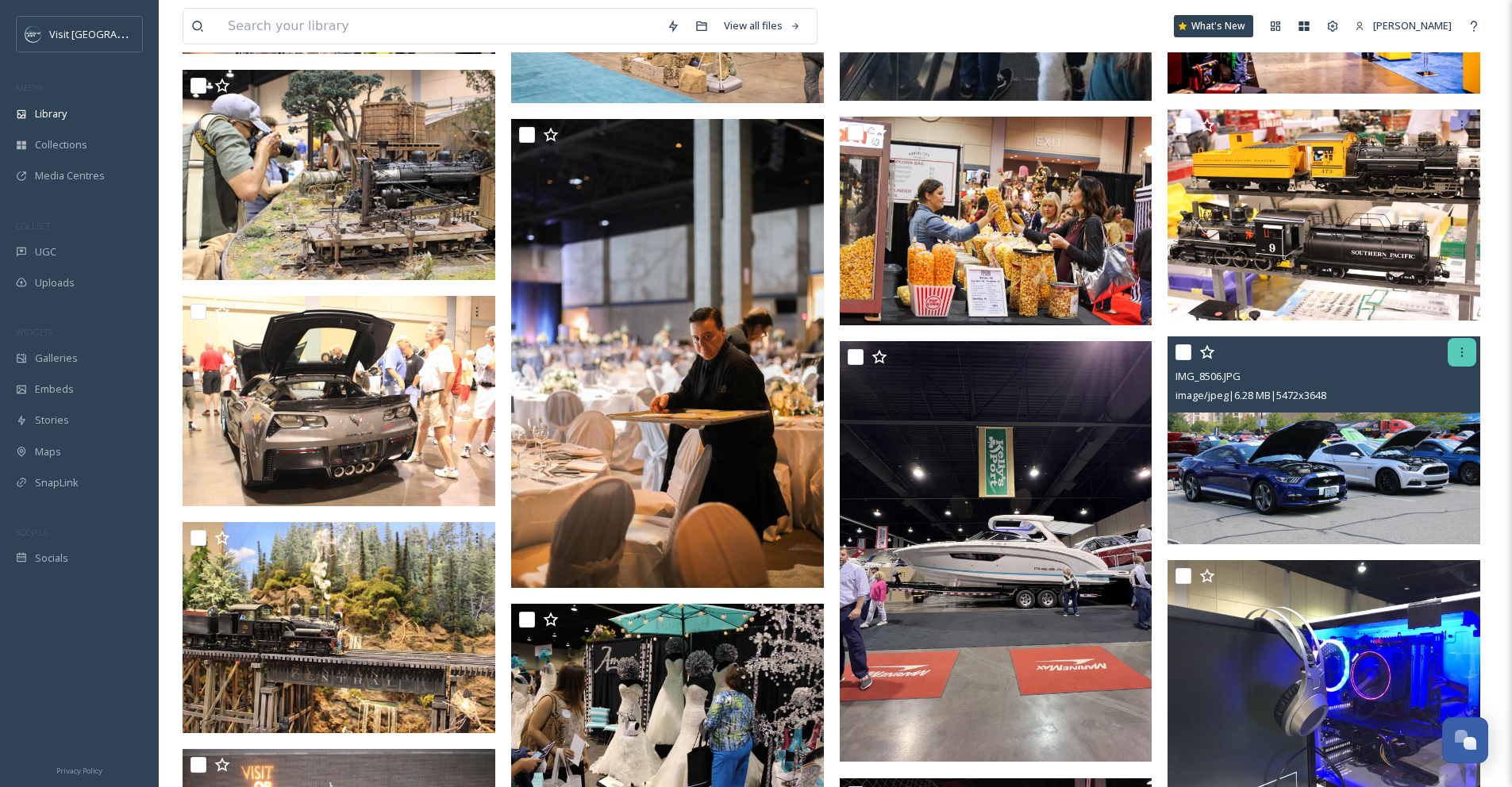
click at [1470, 358] on div at bounding box center [1462, 352] width 29 height 29
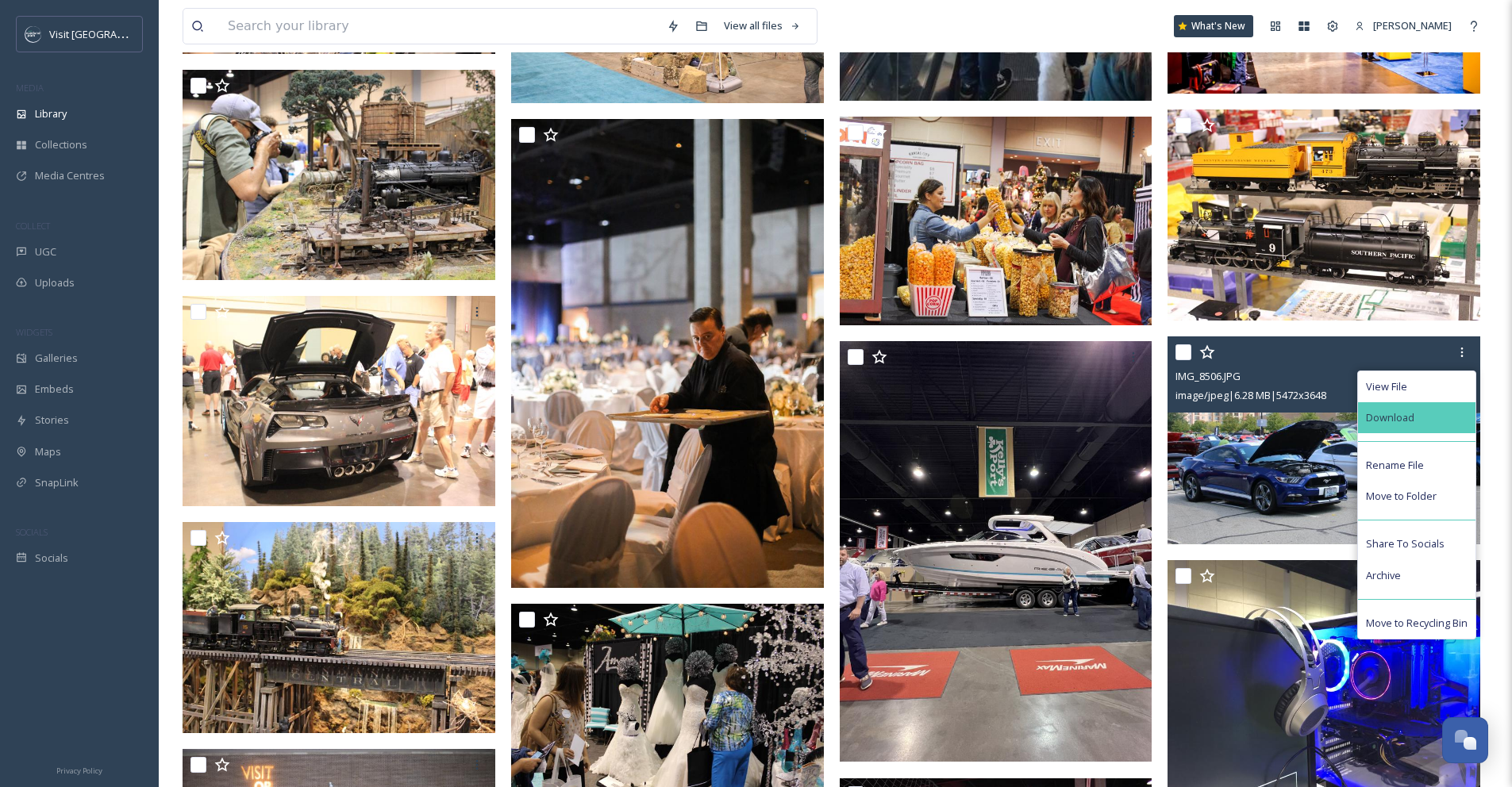
click at [1414, 427] on div "Download" at bounding box center [1417, 417] width 117 height 31
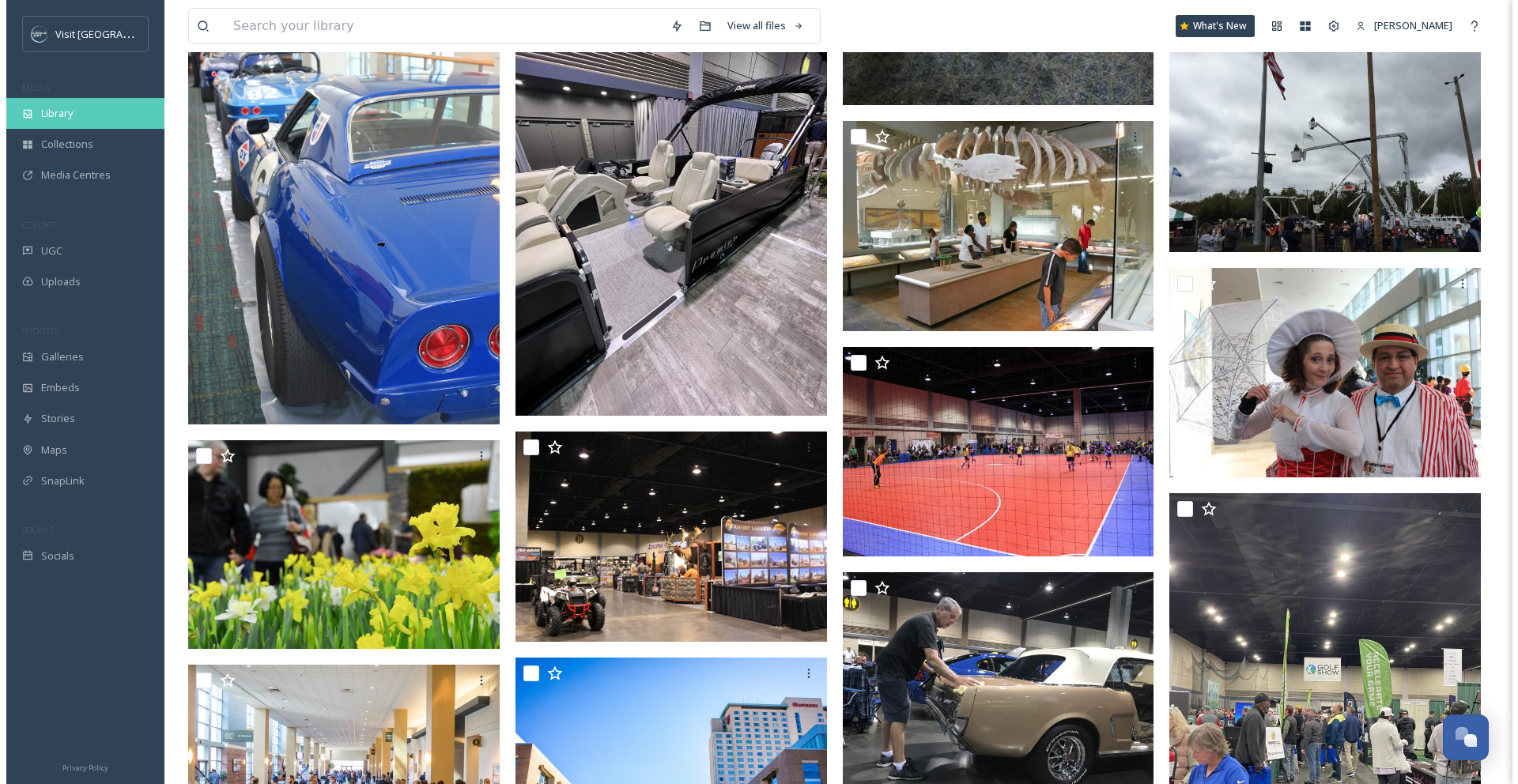
scroll to position [6356, 0]
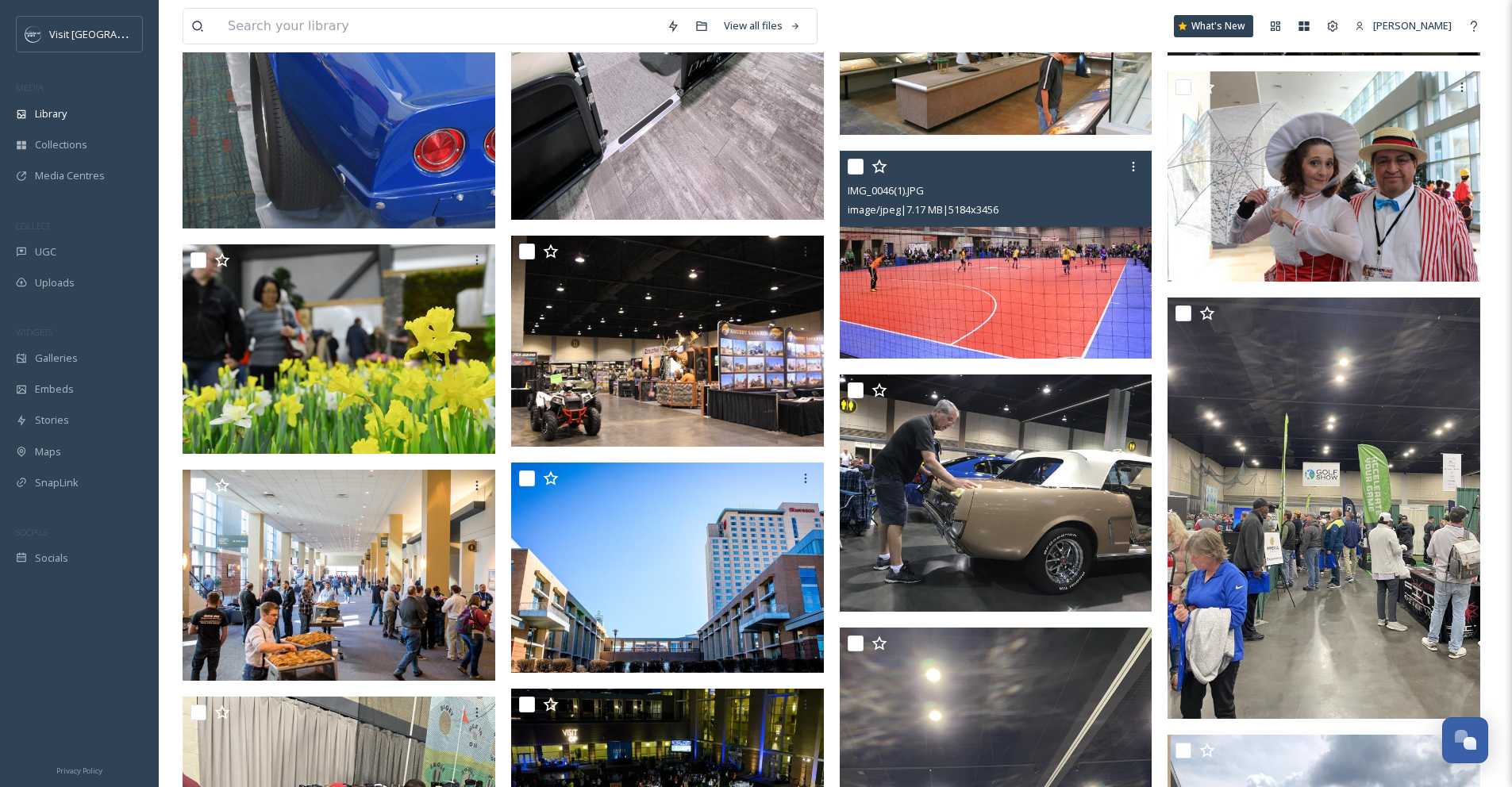
click at [996, 282] on img at bounding box center [996, 255] width 313 height 209
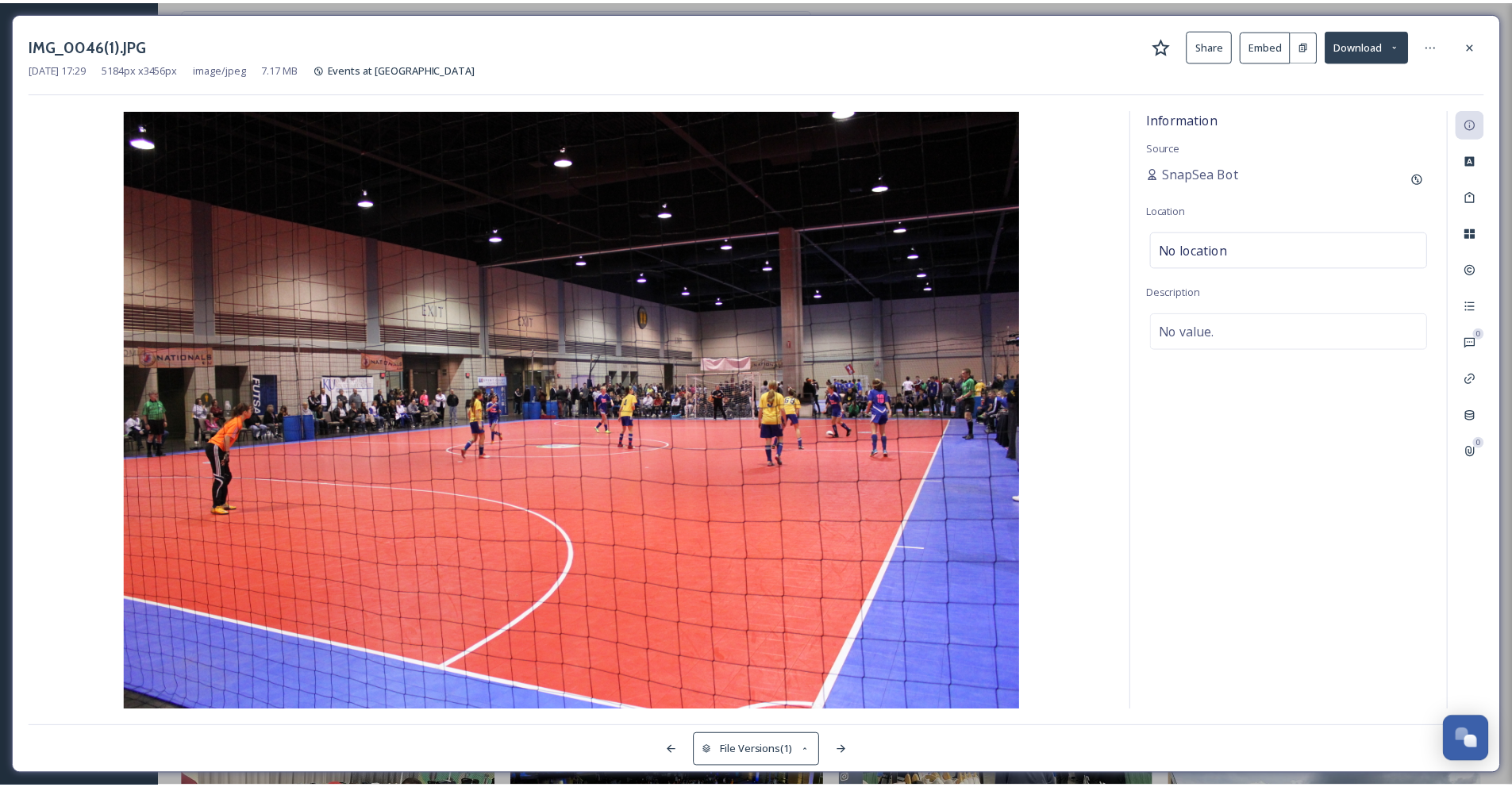
scroll to position [6382, 0]
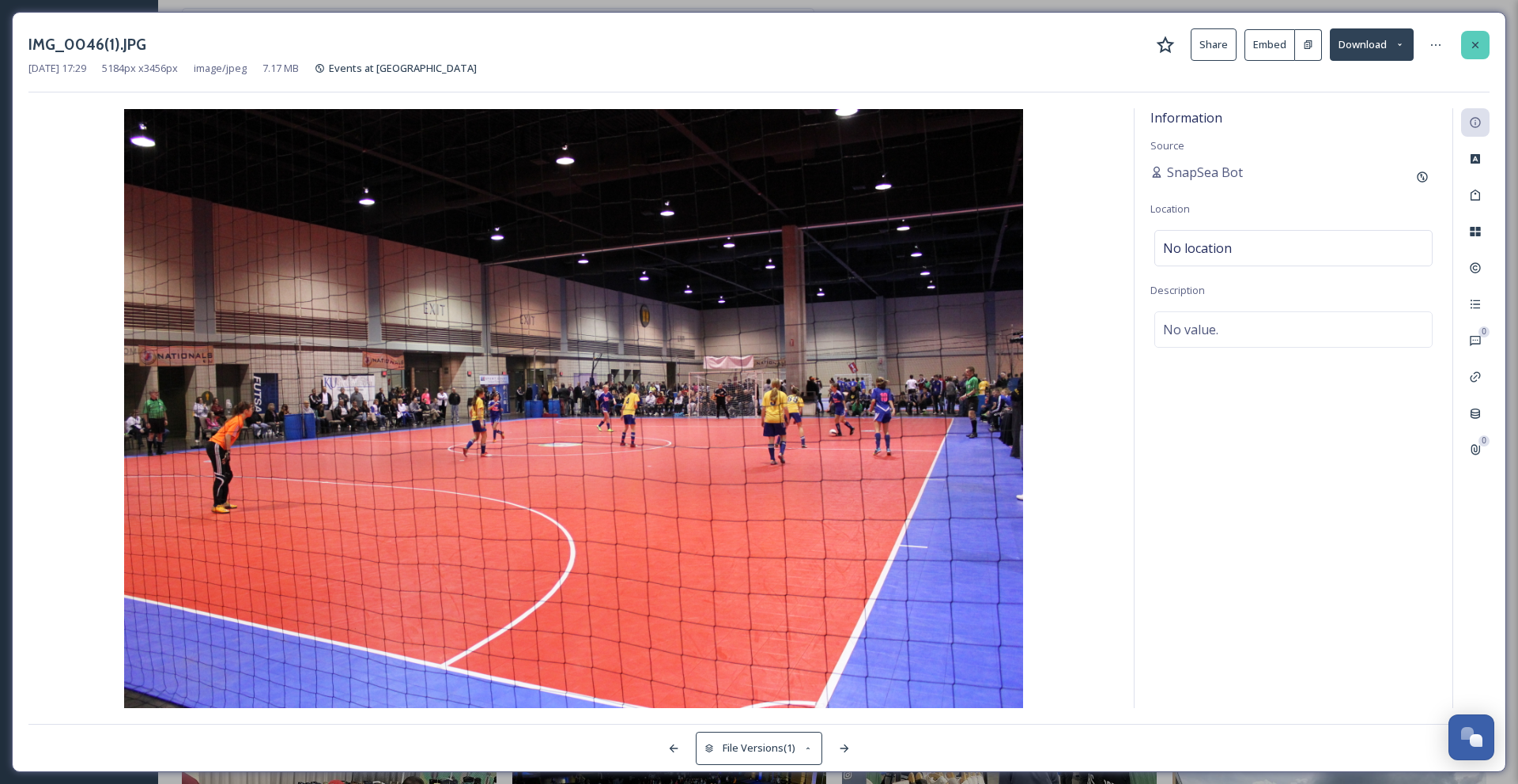
click at [1465, 42] on div at bounding box center [1474, 44] width 29 height 29
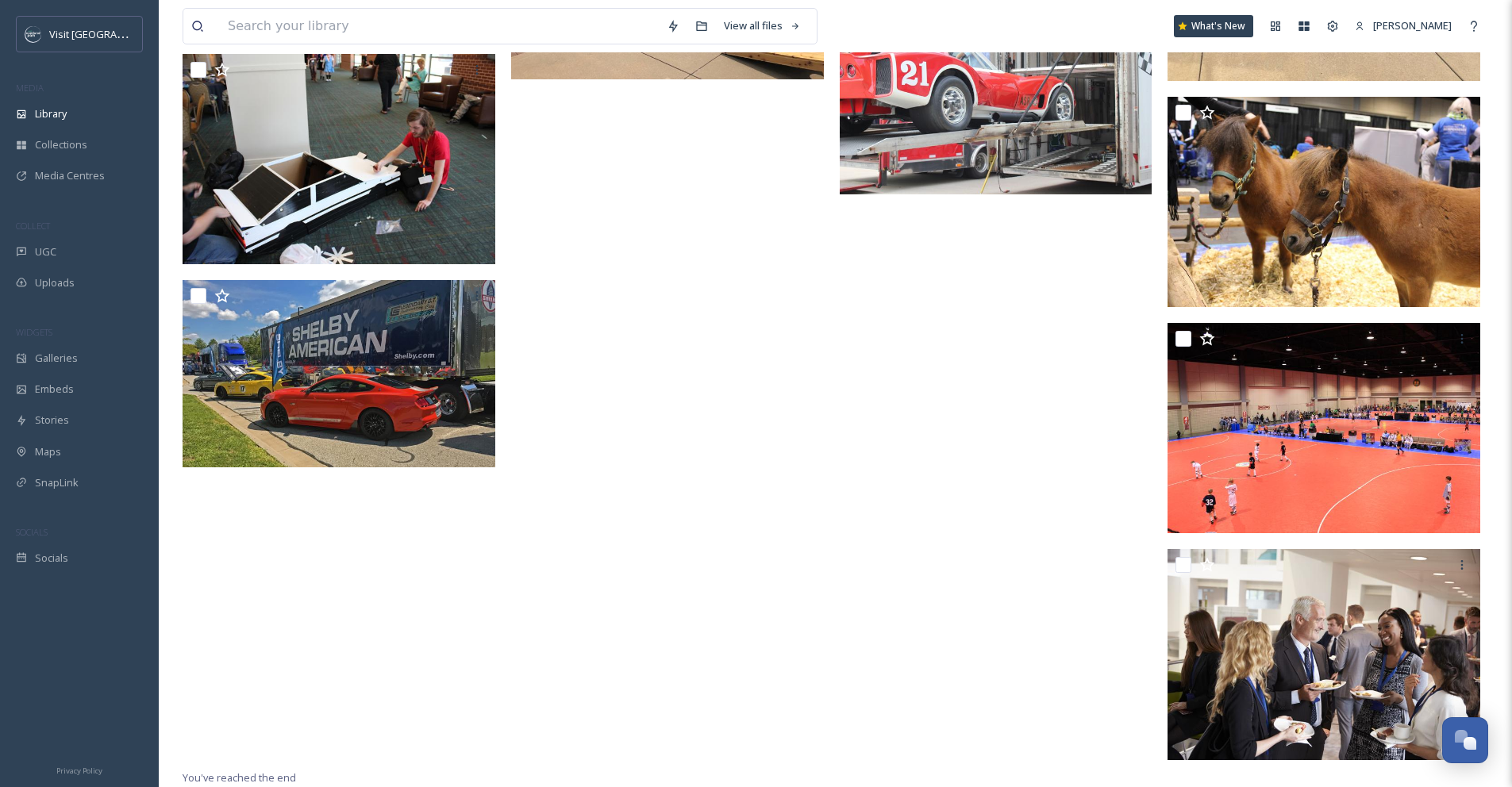
scroll to position [7460, 0]
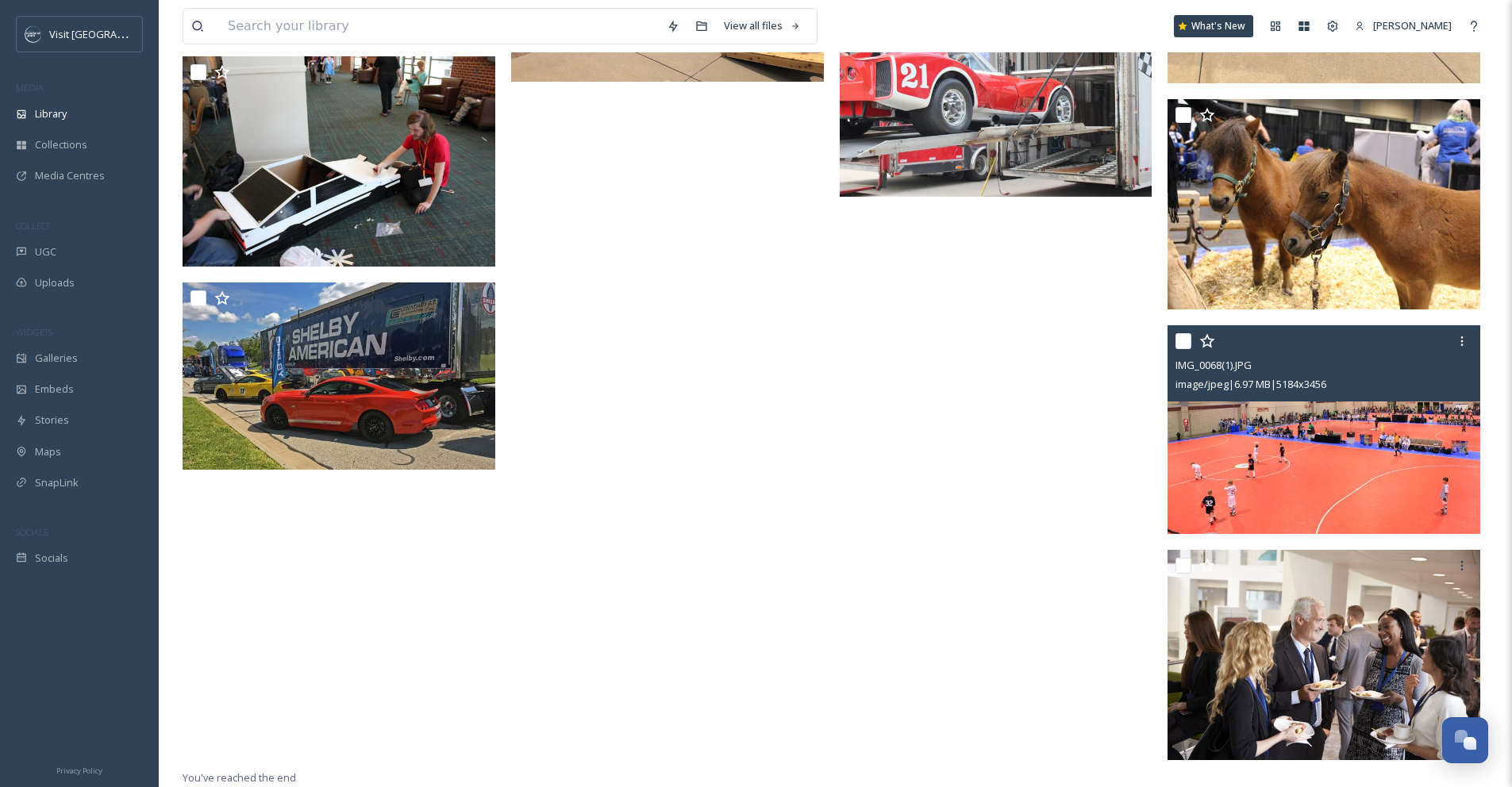
click at [1396, 475] on img at bounding box center [1324, 429] width 313 height 209
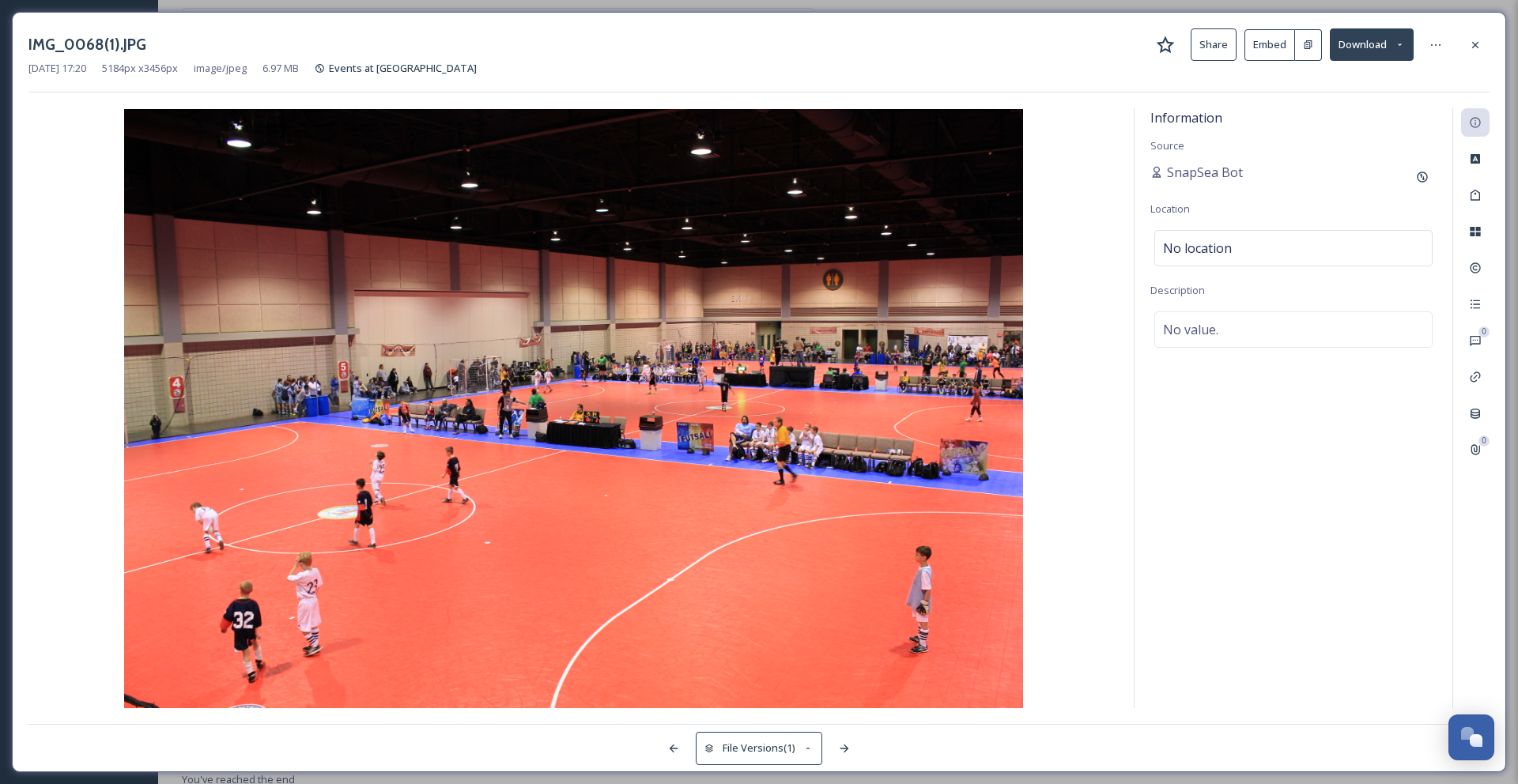
scroll to position [7212, 0]
click at [1466, 44] on div at bounding box center [1474, 44] width 29 height 29
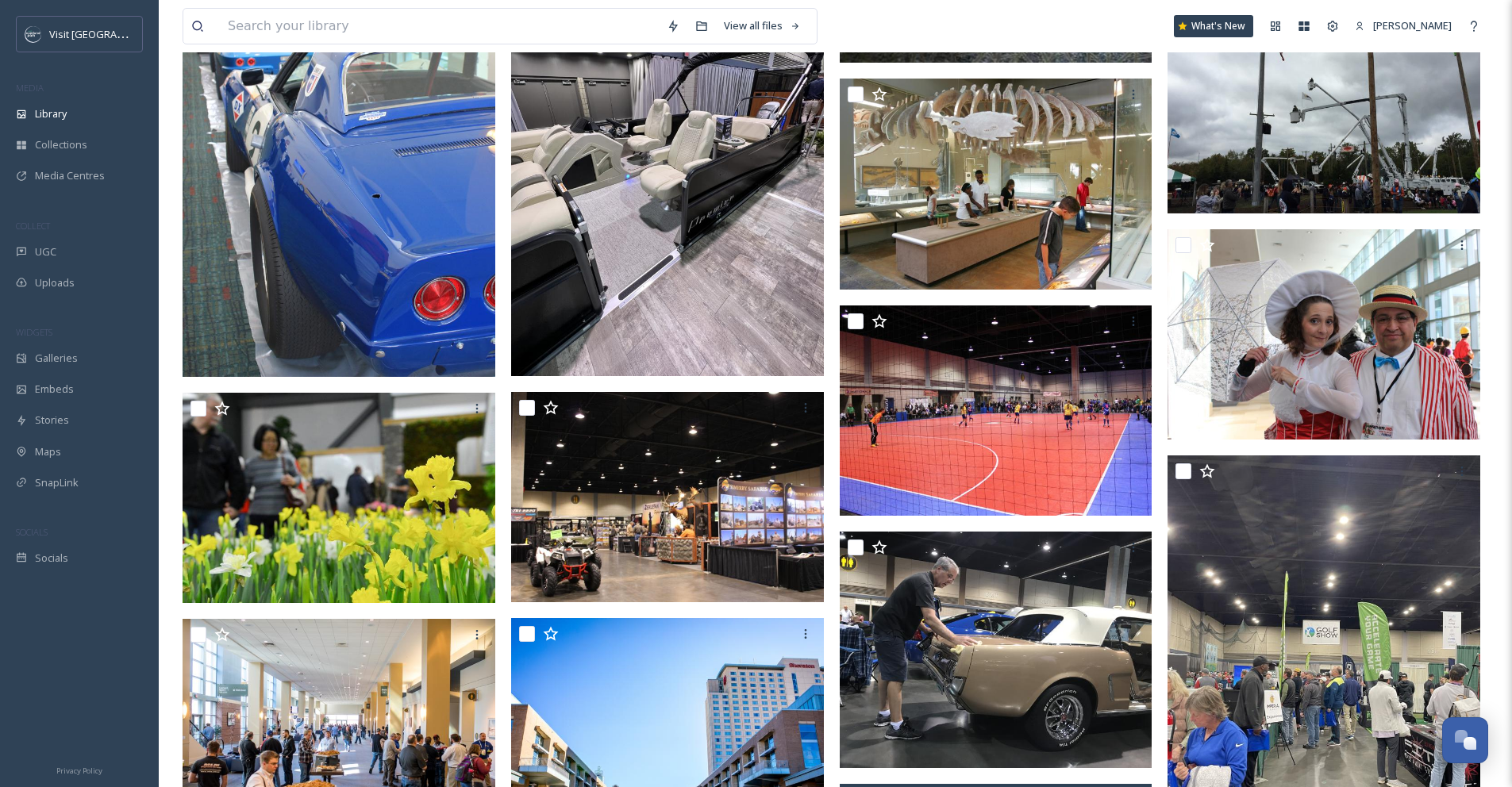
scroll to position [5795, 0]
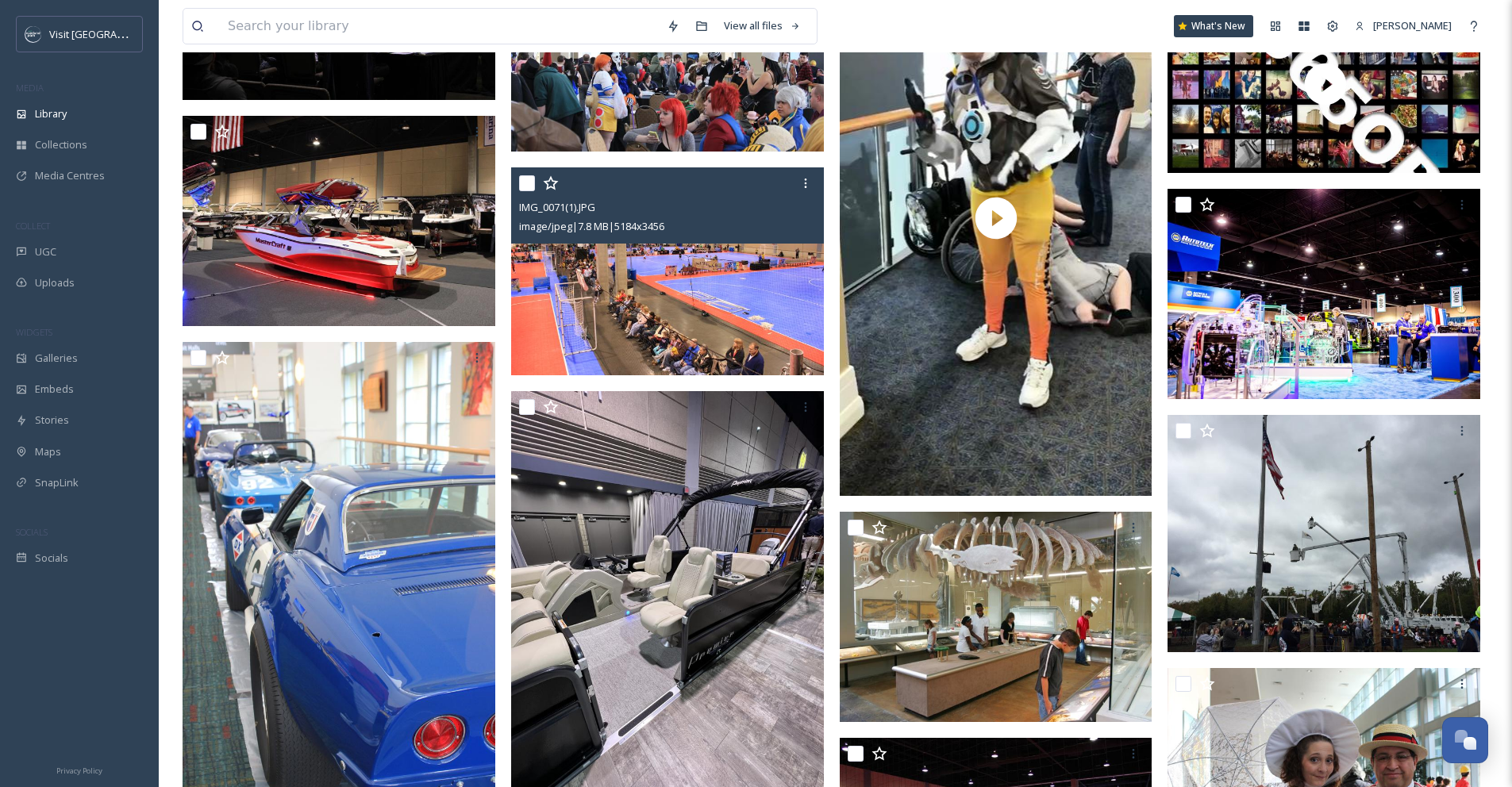
click at [718, 295] on img at bounding box center [668, 272] width 313 height 209
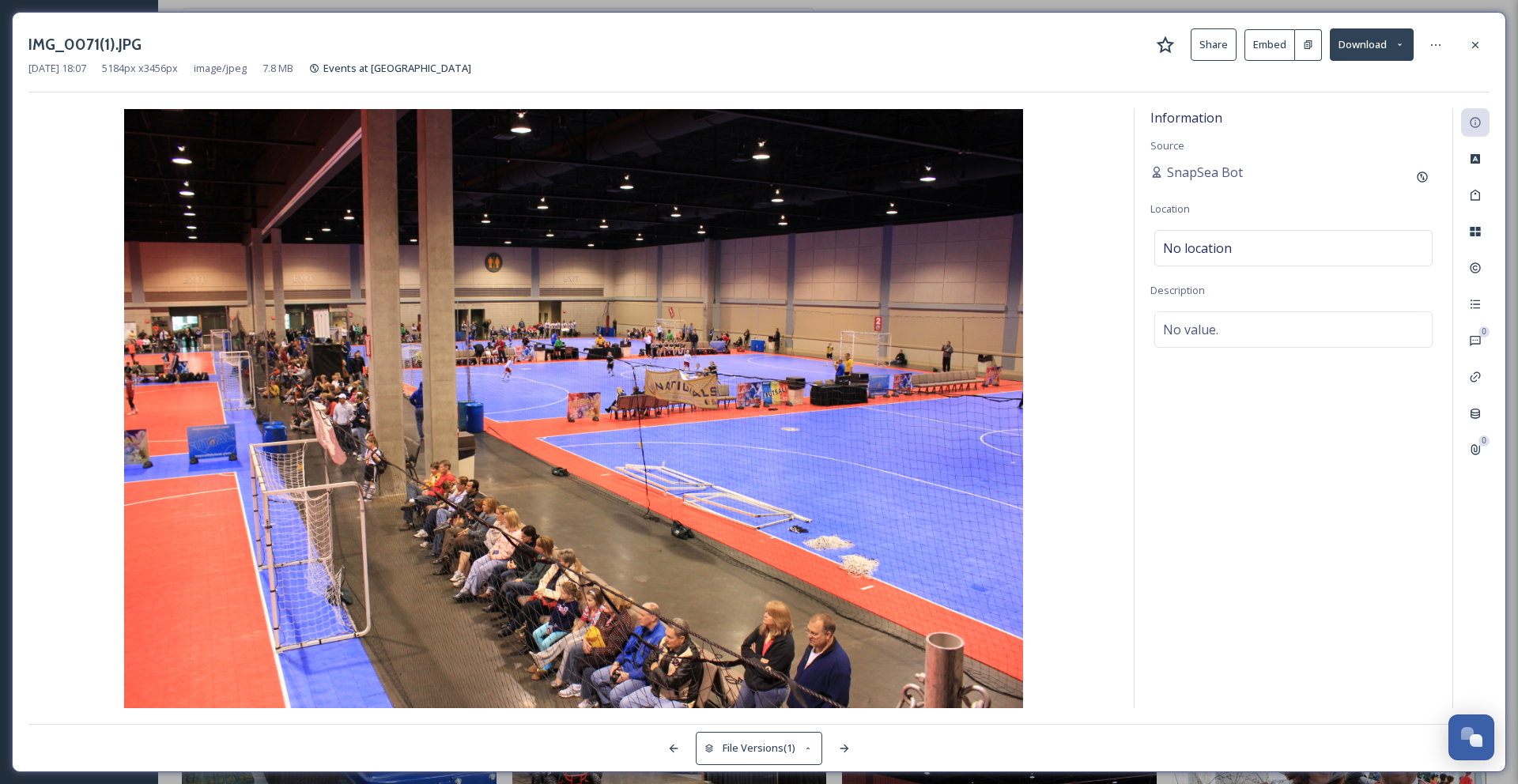
click at [1383, 47] on button "Download" at bounding box center [1372, 44] width 84 height 32
click at [1382, 77] on span "Download Original (5184 x 3456)" at bounding box center [1330, 81] width 150 height 15
click at [1476, 44] on icon at bounding box center [1474, 44] width 12 height 12
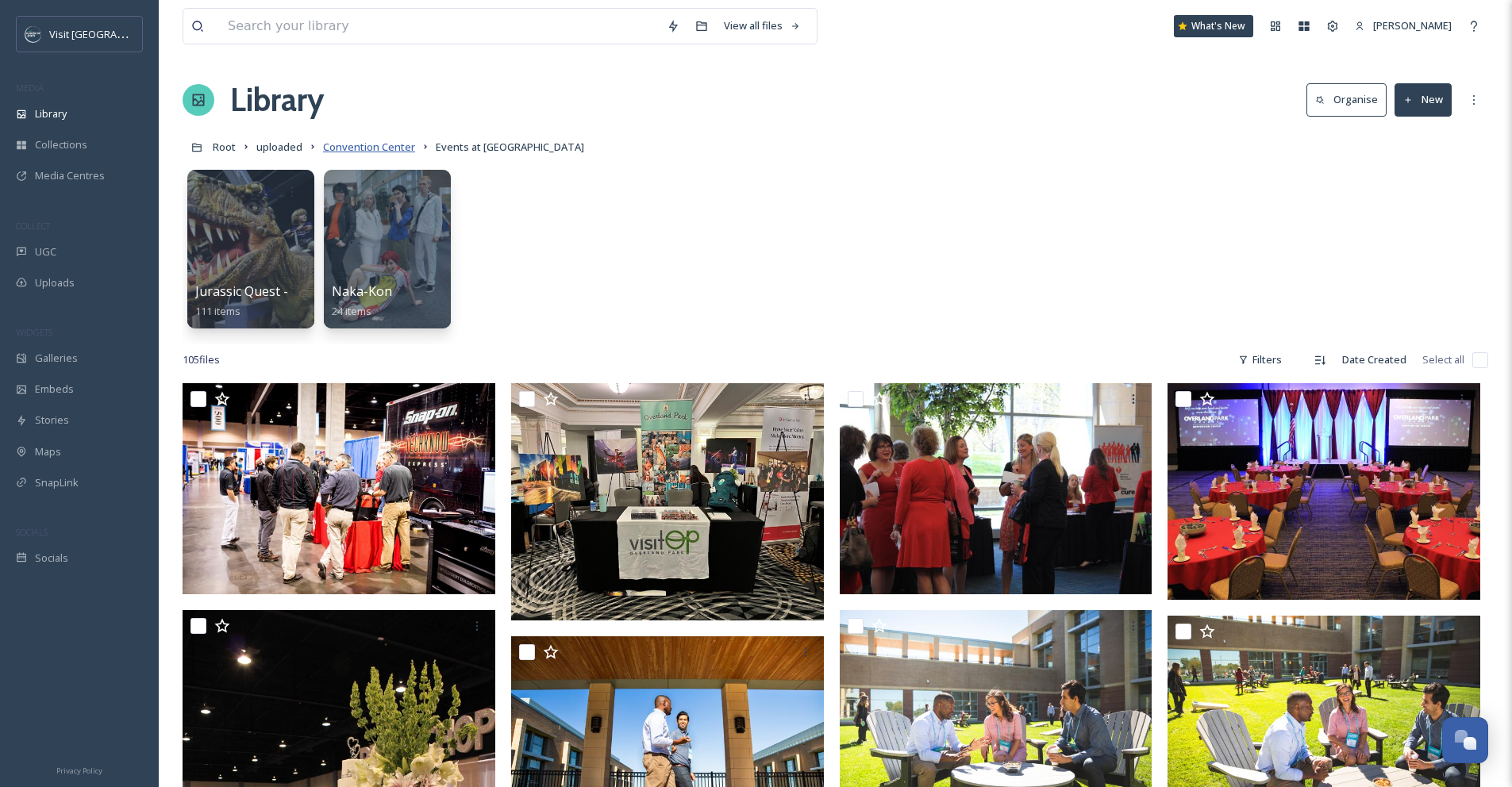
click at [383, 148] on span "Convention Center" at bounding box center [368, 146] width 92 height 14
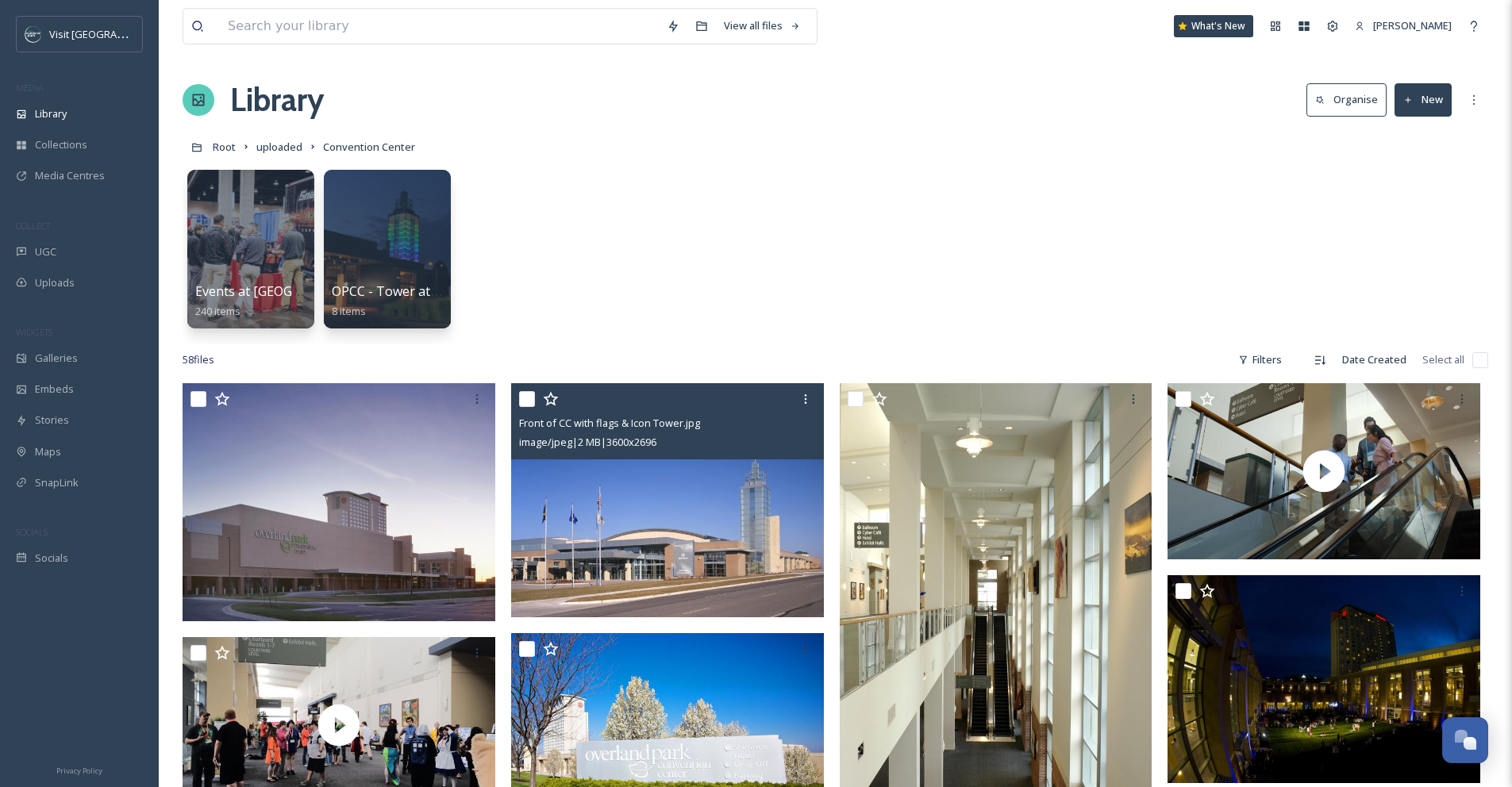
click at [685, 520] on img at bounding box center [668, 500] width 313 height 234
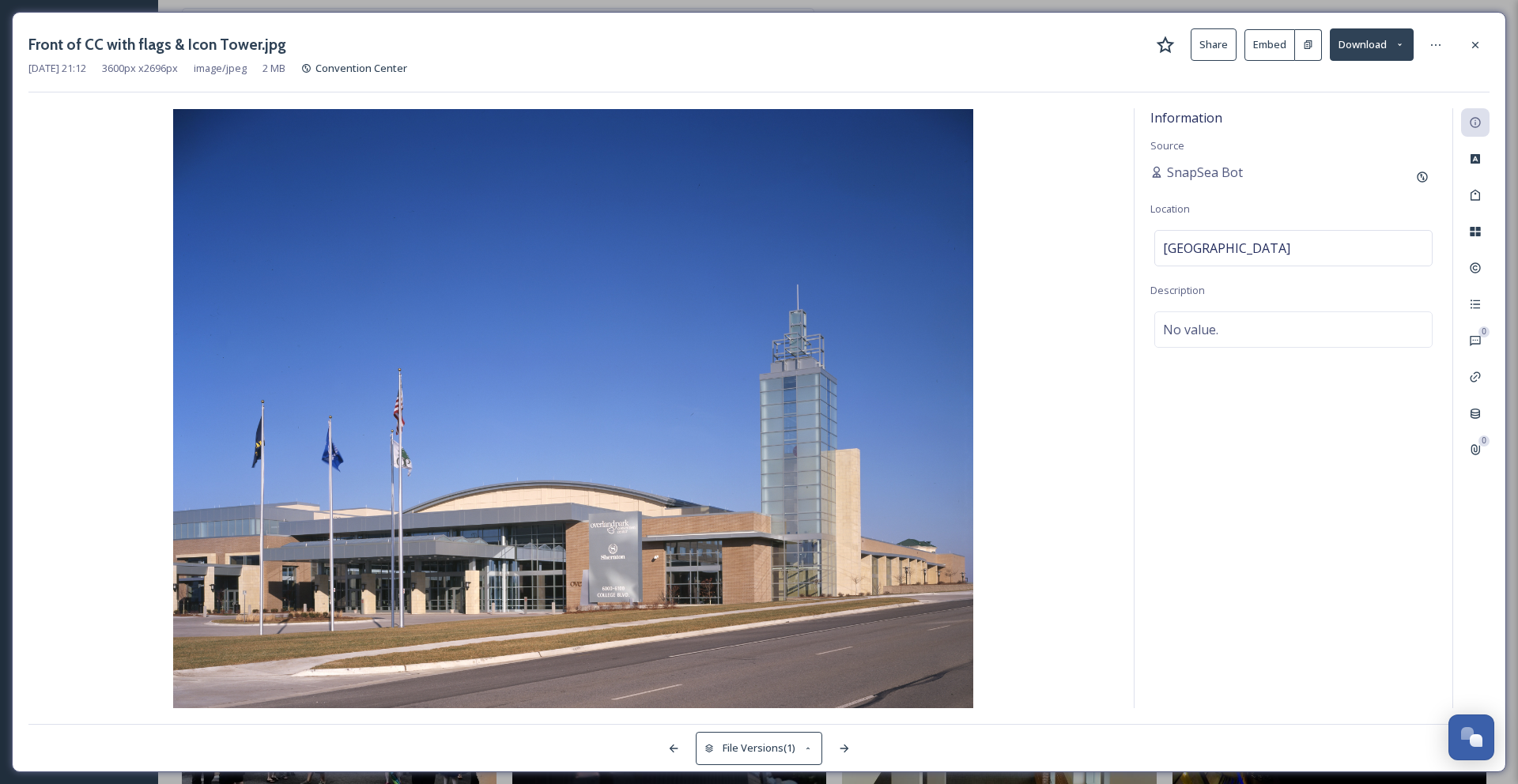
click at [1473, 49] on icon at bounding box center [1474, 44] width 12 height 12
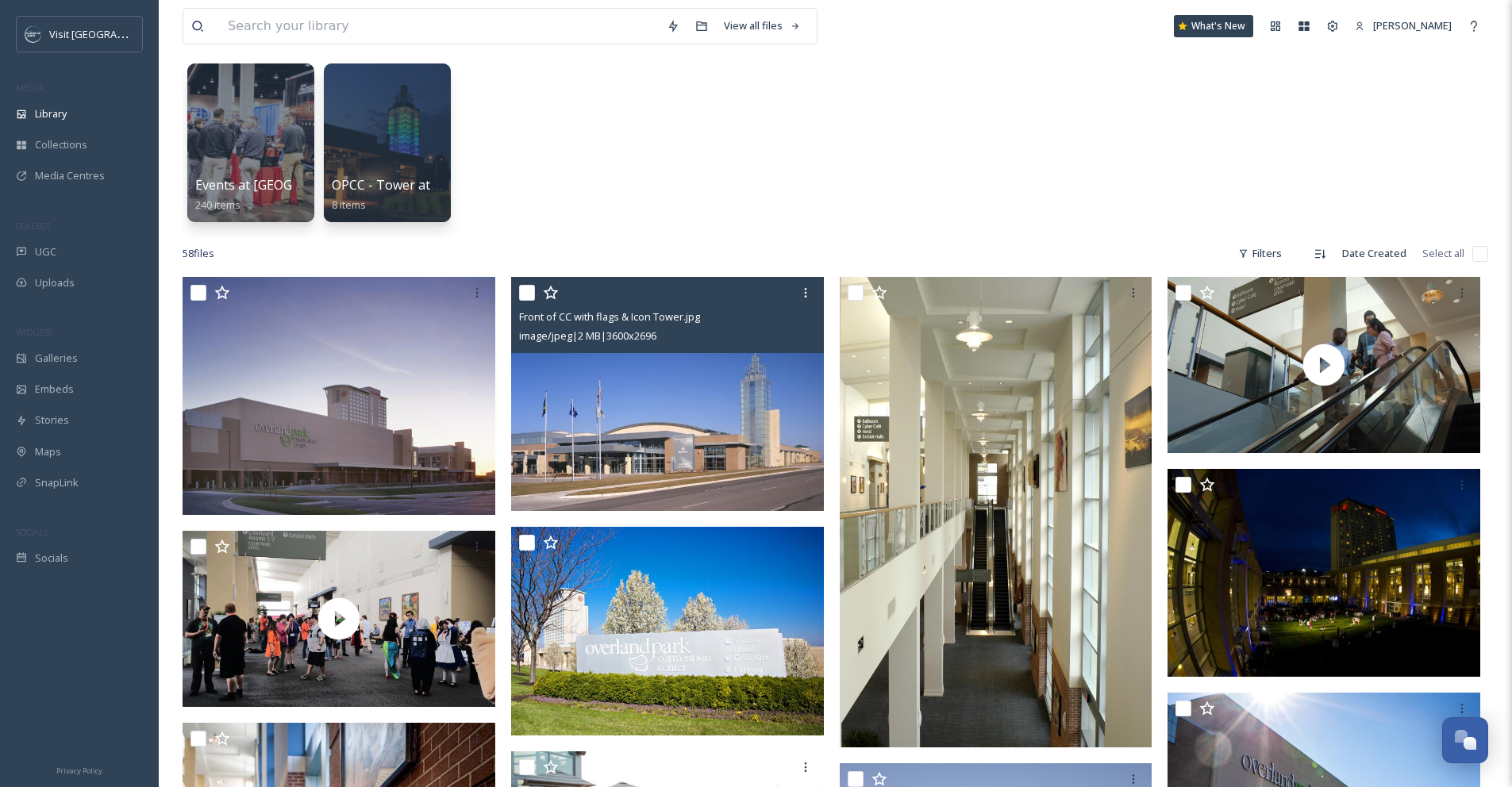
scroll to position [302, 0]
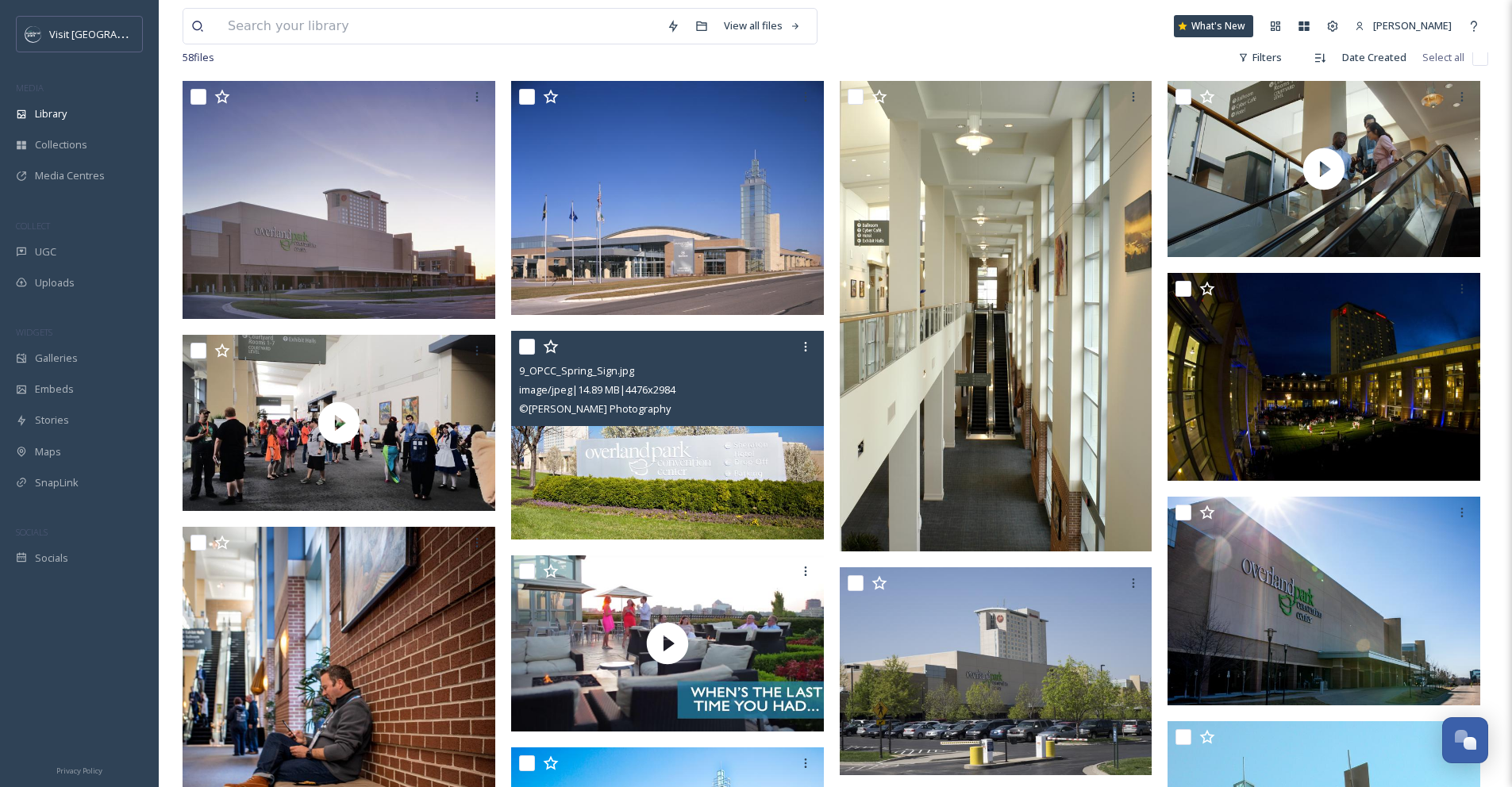
click at [710, 422] on div "9_OPCC_Spring_Sign.jpg image/jpeg | 14.89 MB | 4476 x 2984 © [PERSON_NAME] Phot…" at bounding box center [668, 378] width 313 height 95
click at [695, 469] on img at bounding box center [668, 435] width 313 height 209
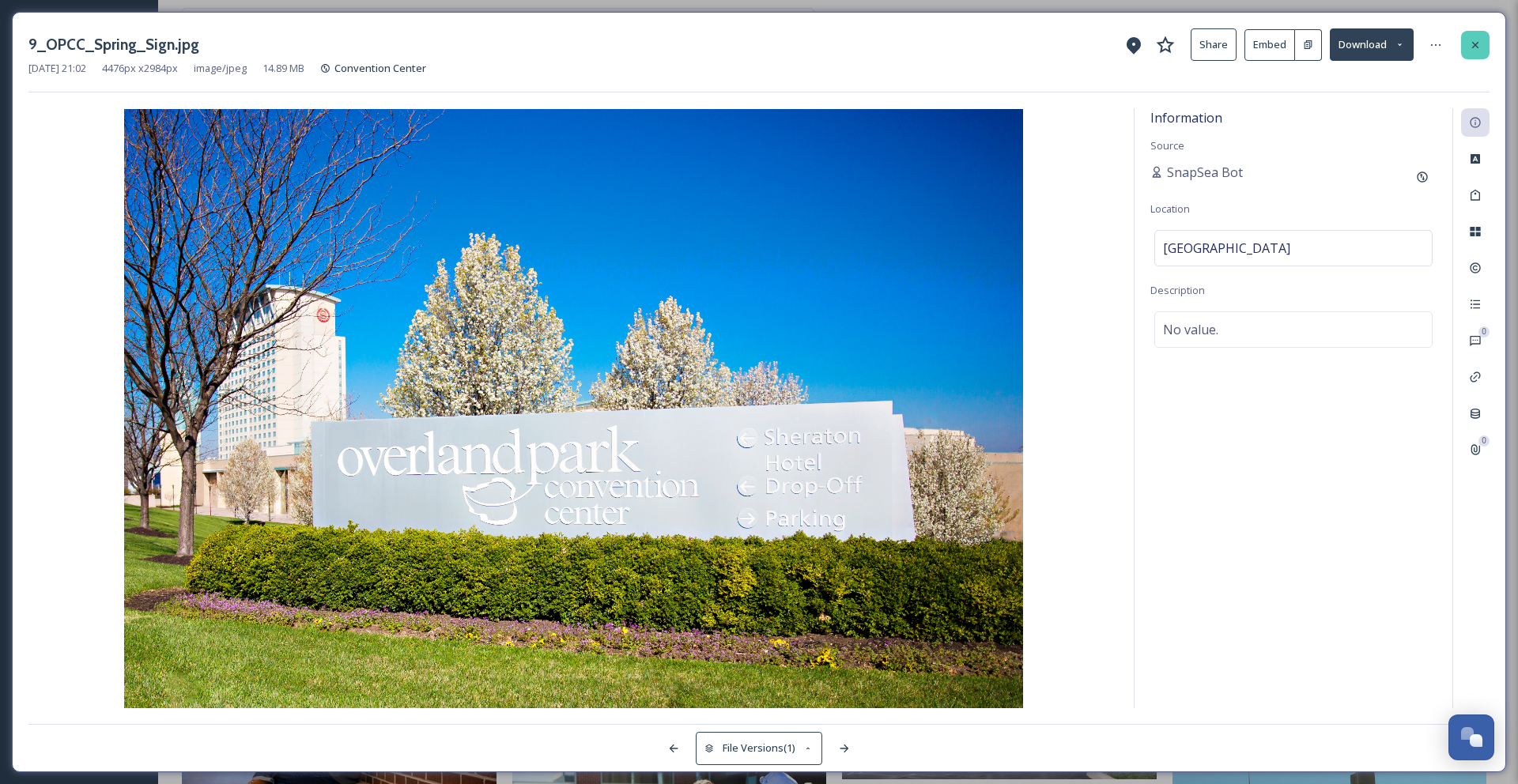
click at [1468, 51] on div at bounding box center [1474, 44] width 29 height 29
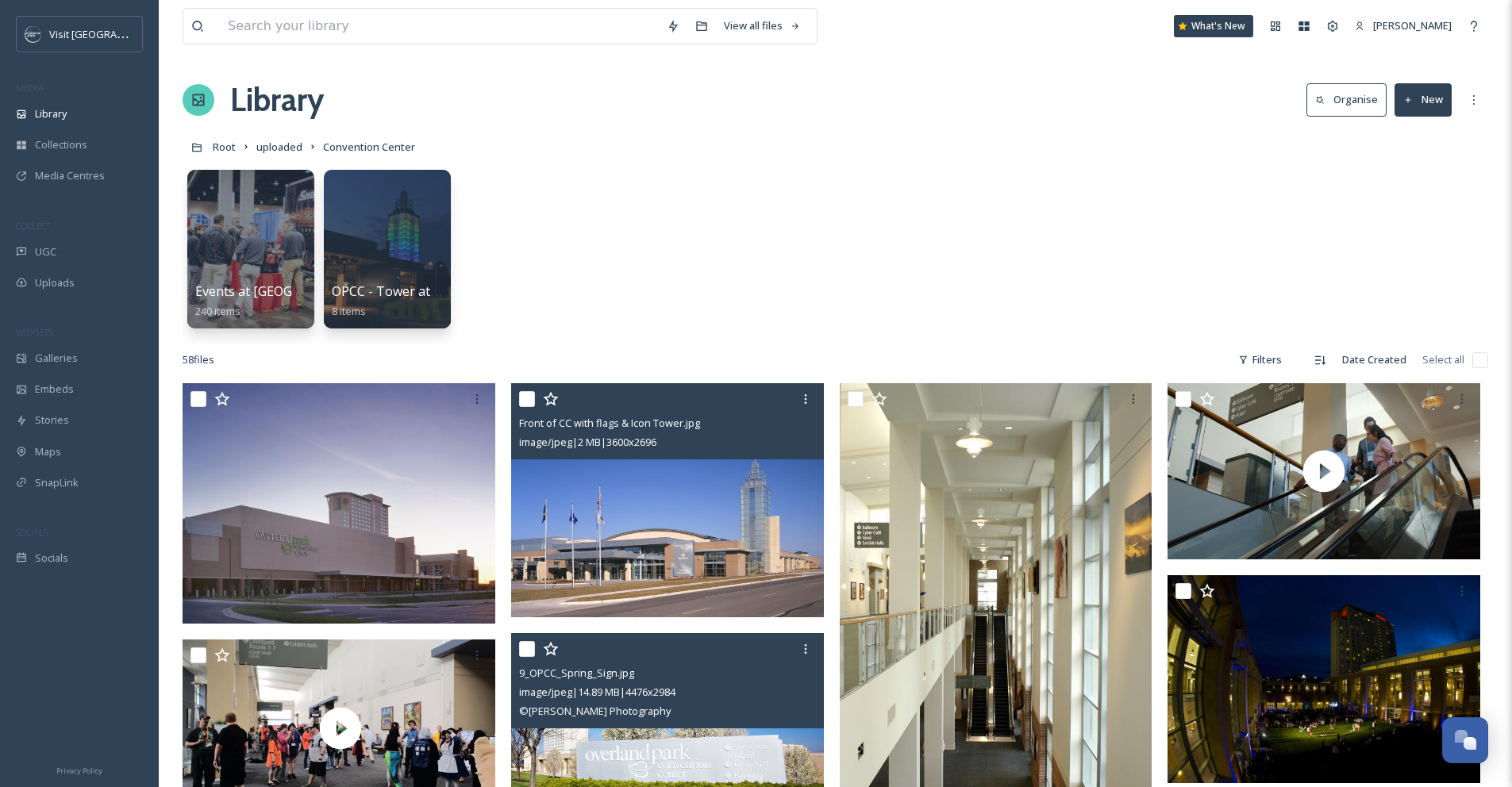
click at [719, 508] on img at bounding box center [668, 500] width 313 height 234
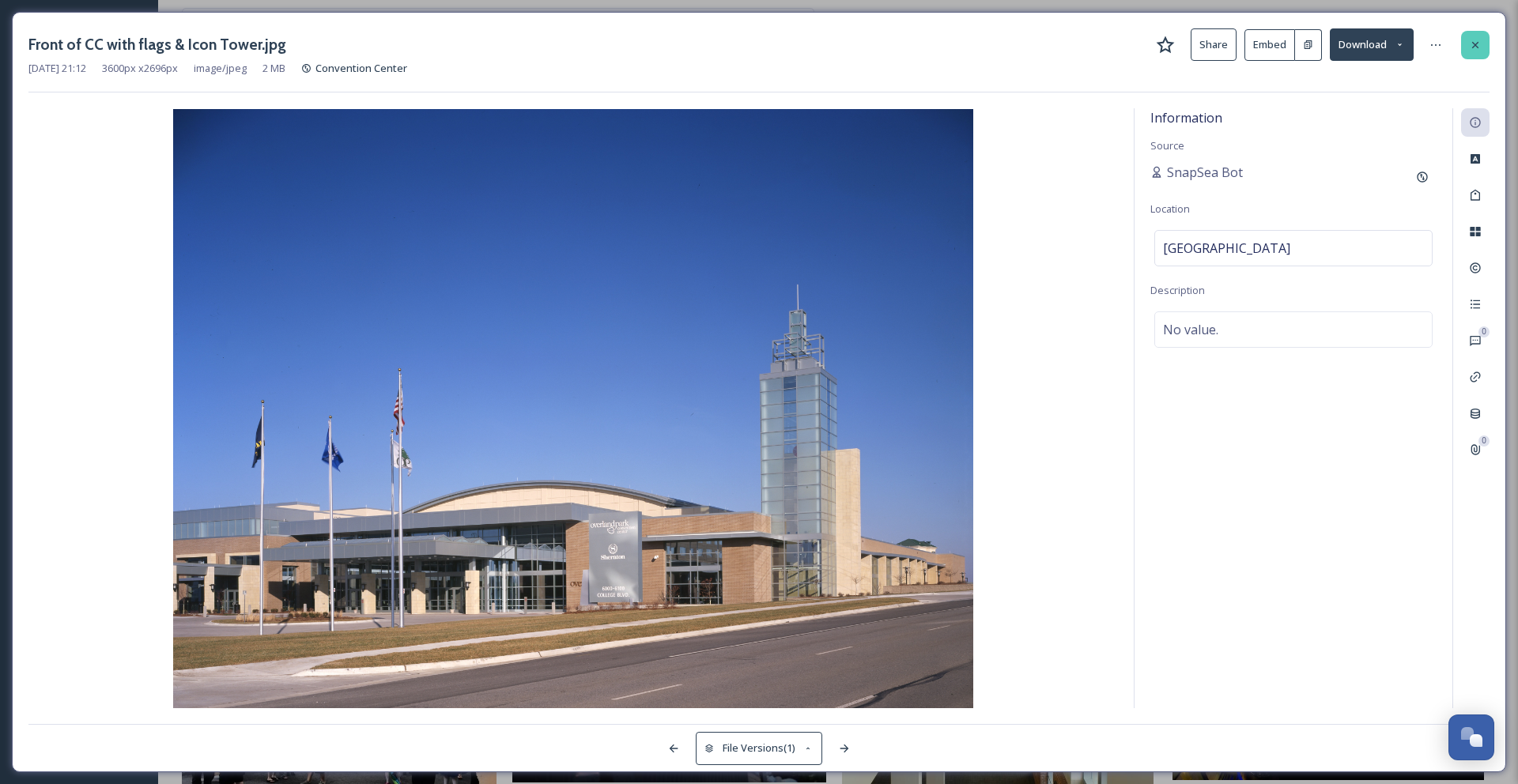
click at [1481, 42] on div at bounding box center [1474, 44] width 29 height 29
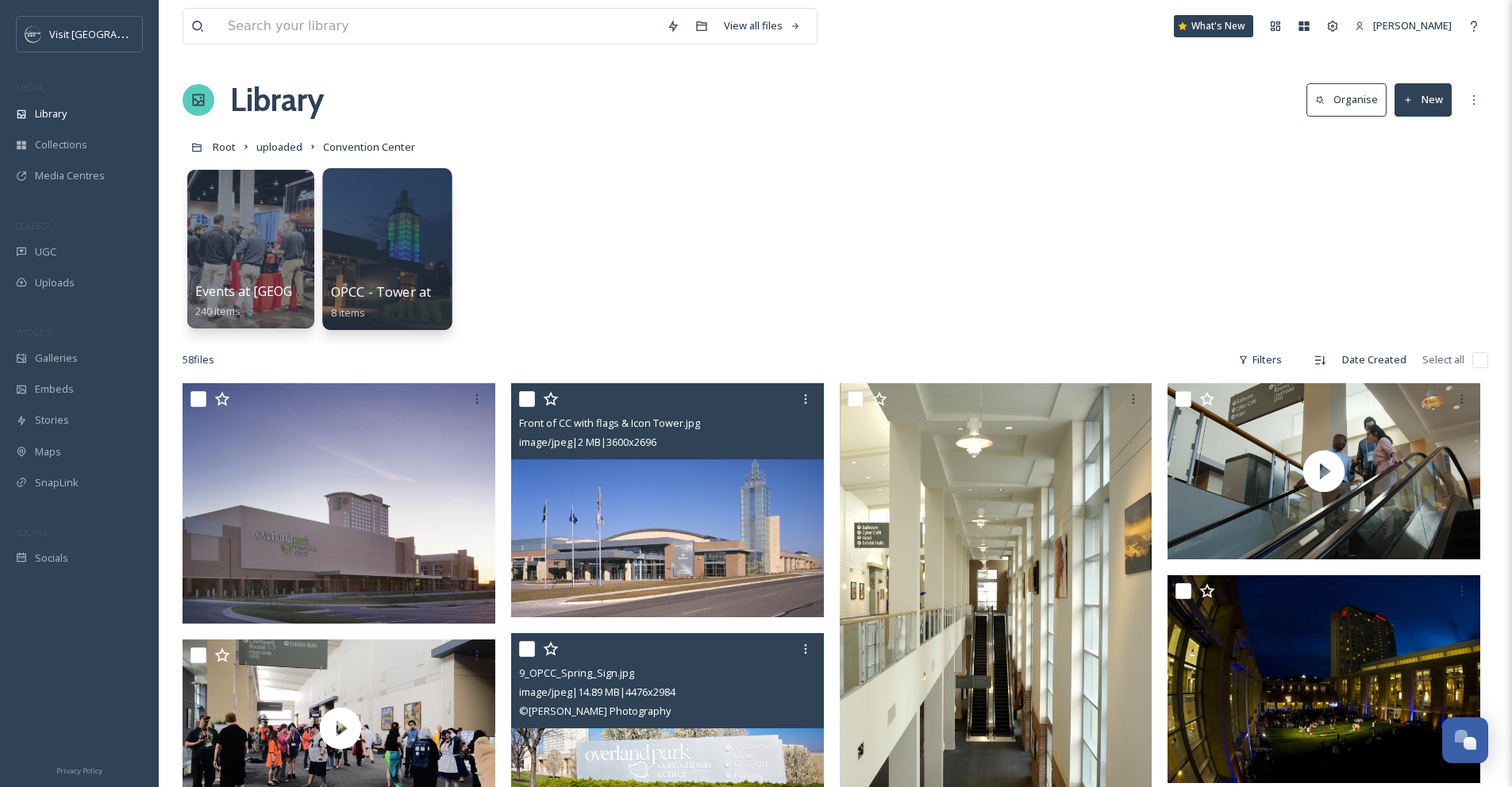
click at [341, 224] on div at bounding box center [387, 249] width 130 height 162
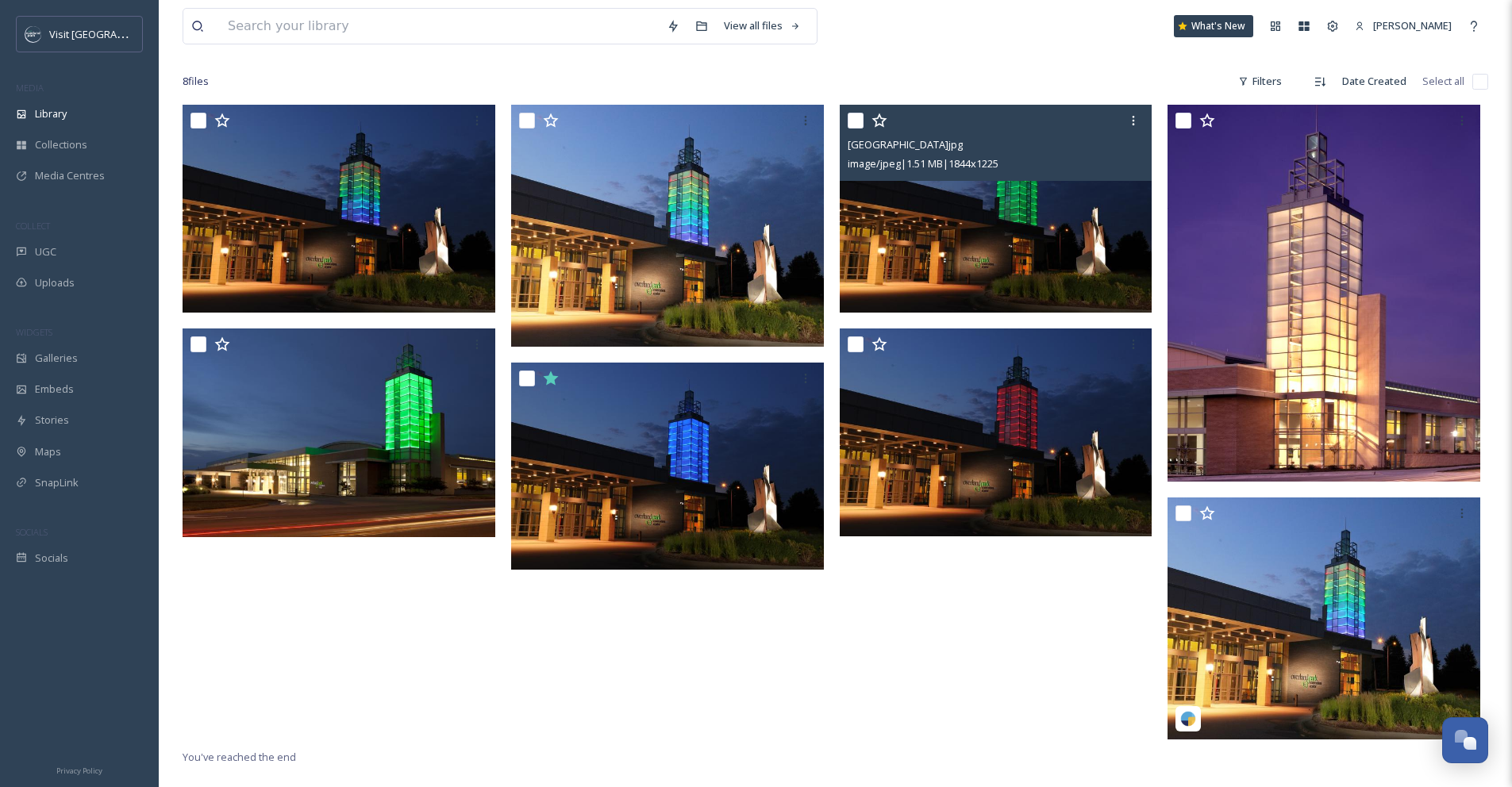
scroll to position [81, 0]
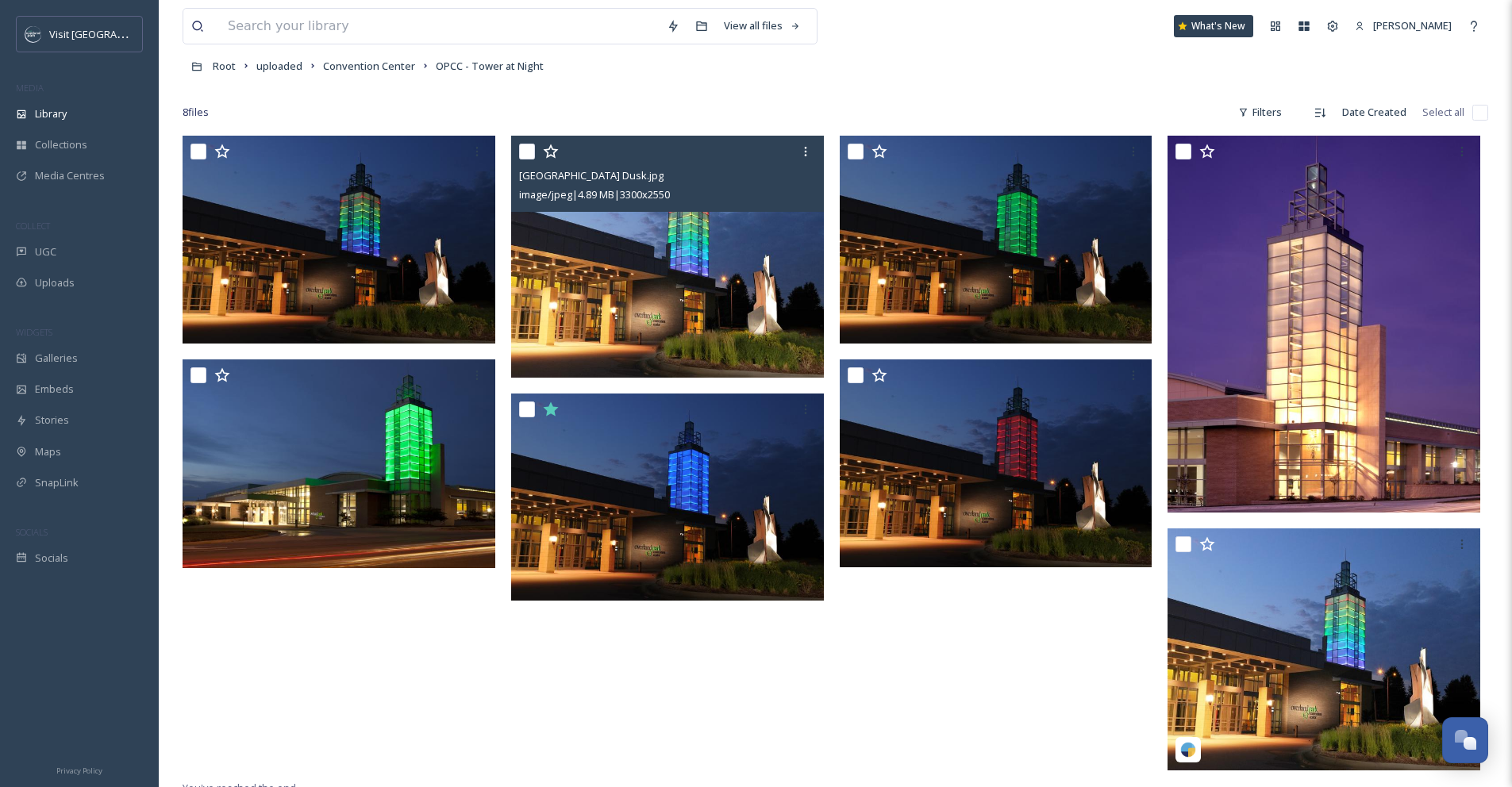
click at [739, 225] on img at bounding box center [668, 256] width 313 height 242
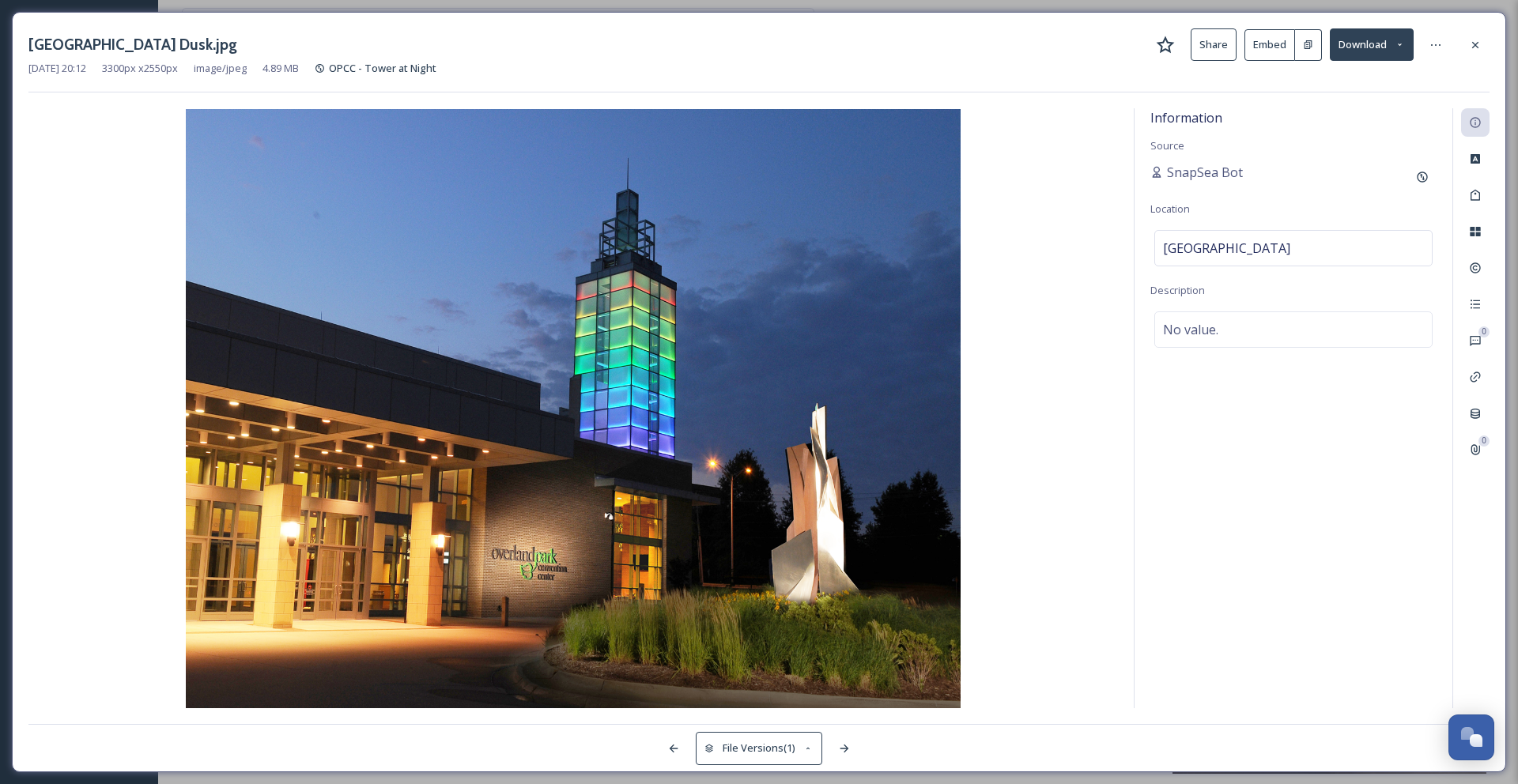
click at [1364, 50] on button "Download" at bounding box center [1372, 44] width 84 height 32
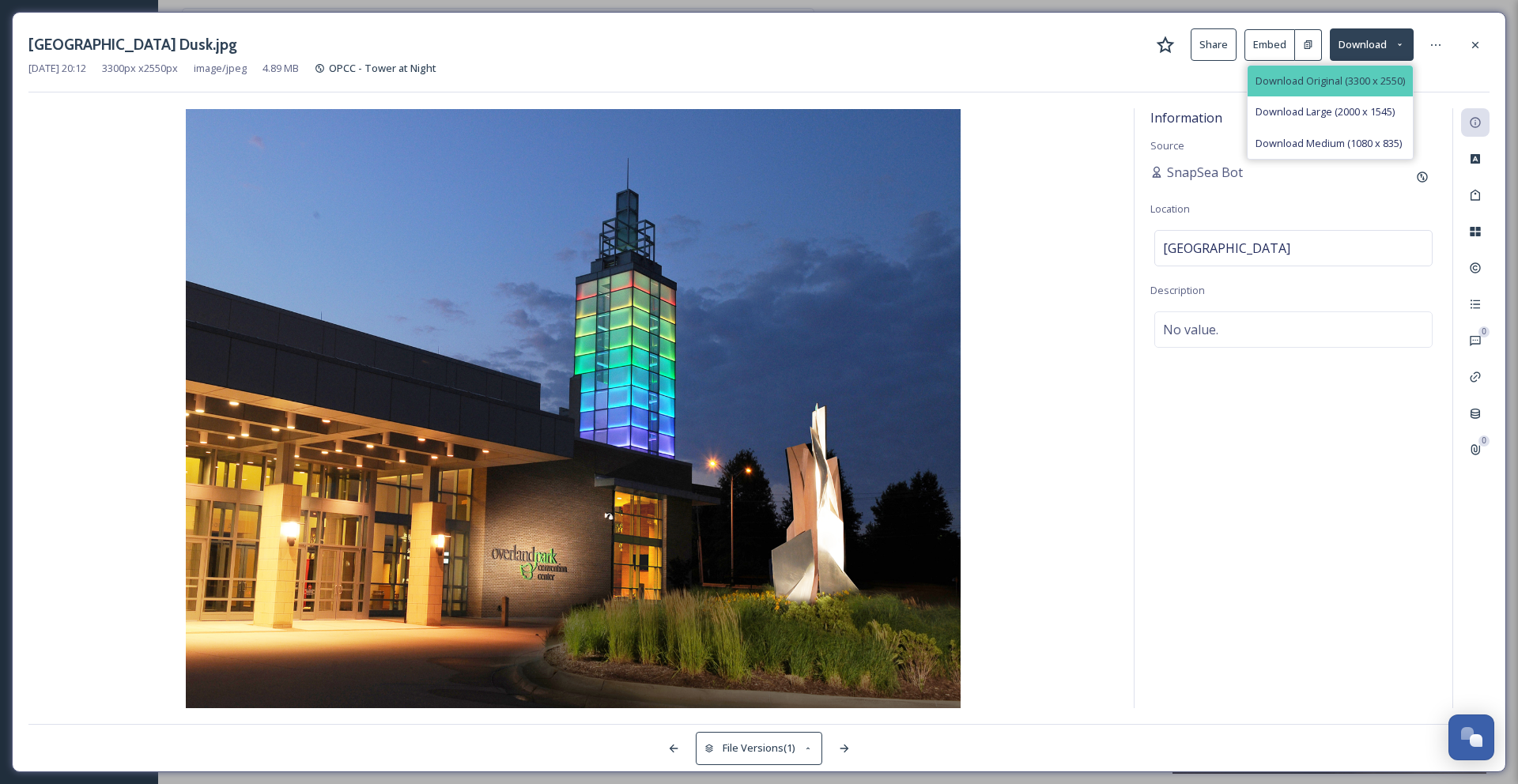
click at [1357, 73] on span "Download Original (3300 x 2550)" at bounding box center [1330, 81] width 150 height 15
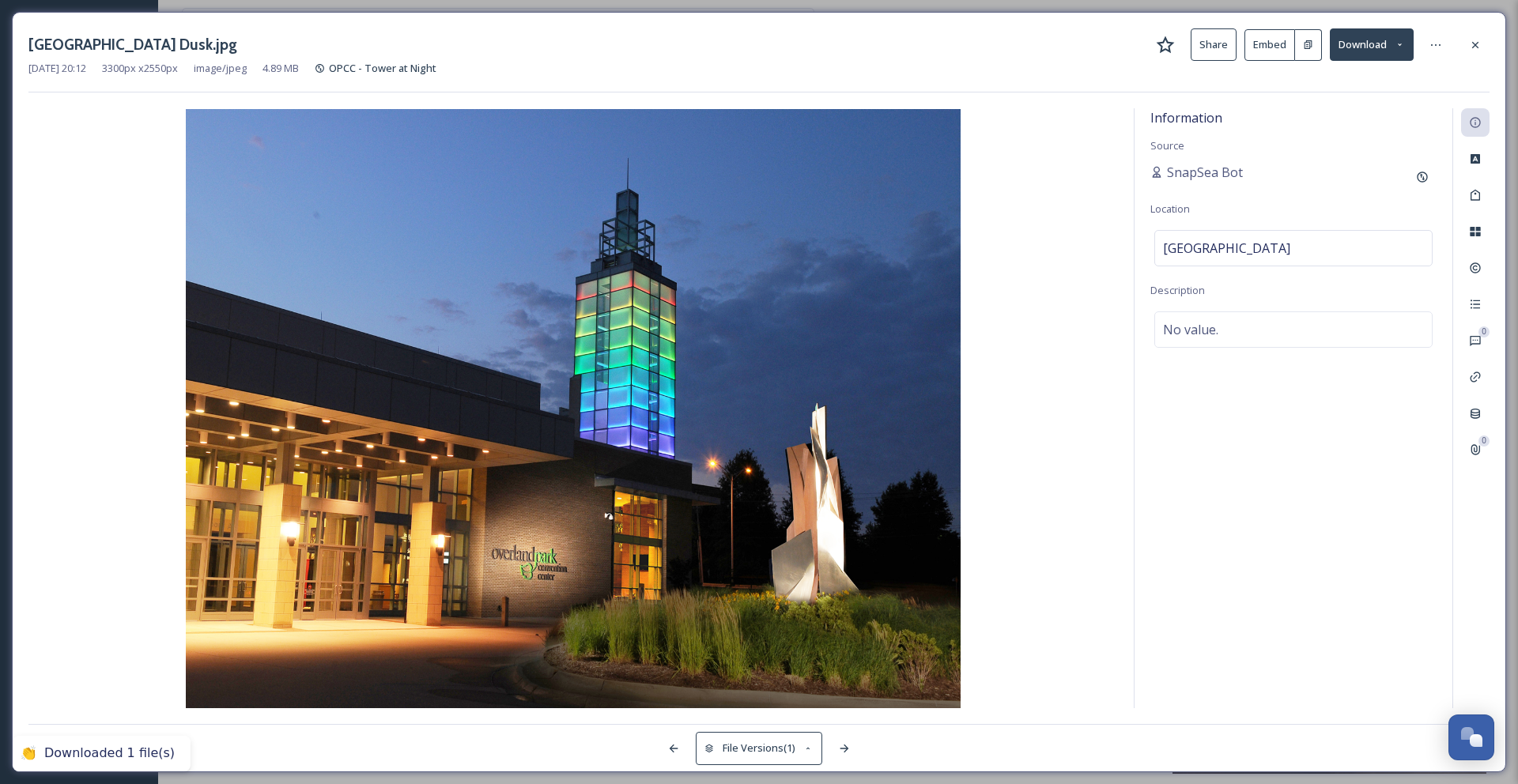
click at [1307, 21] on div "[GEOGRAPHIC_DATA] Dusk.jpg Share Embed Download [DATE] 20:12 3300 px x 2550 px …" at bounding box center [759, 392] width 1494 height 760
click at [1474, 49] on icon at bounding box center [1474, 44] width 12 height 12
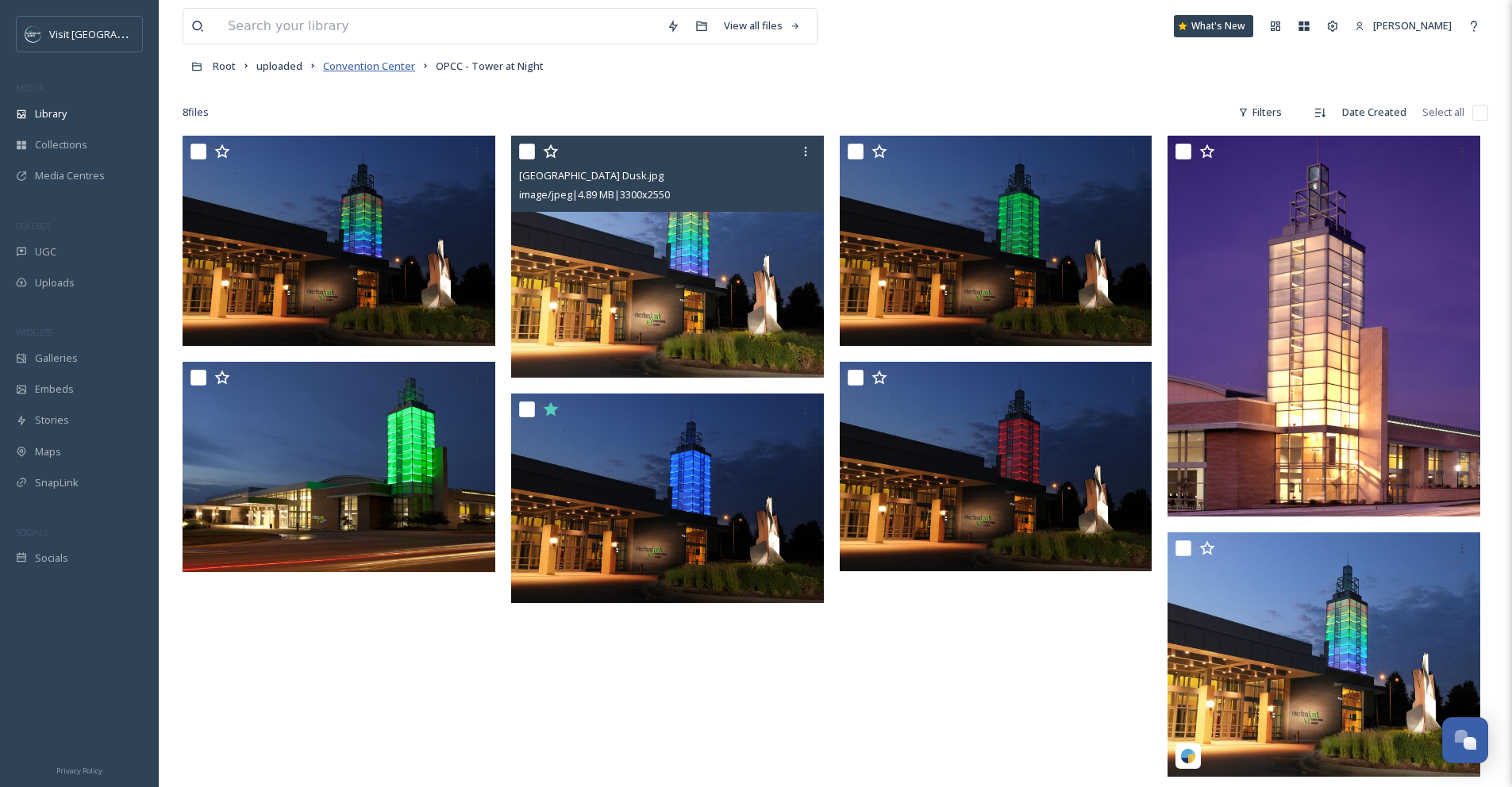
click at [360, 67] on span "Convention Center" at bounding box center [368, 65] width 92 height 14
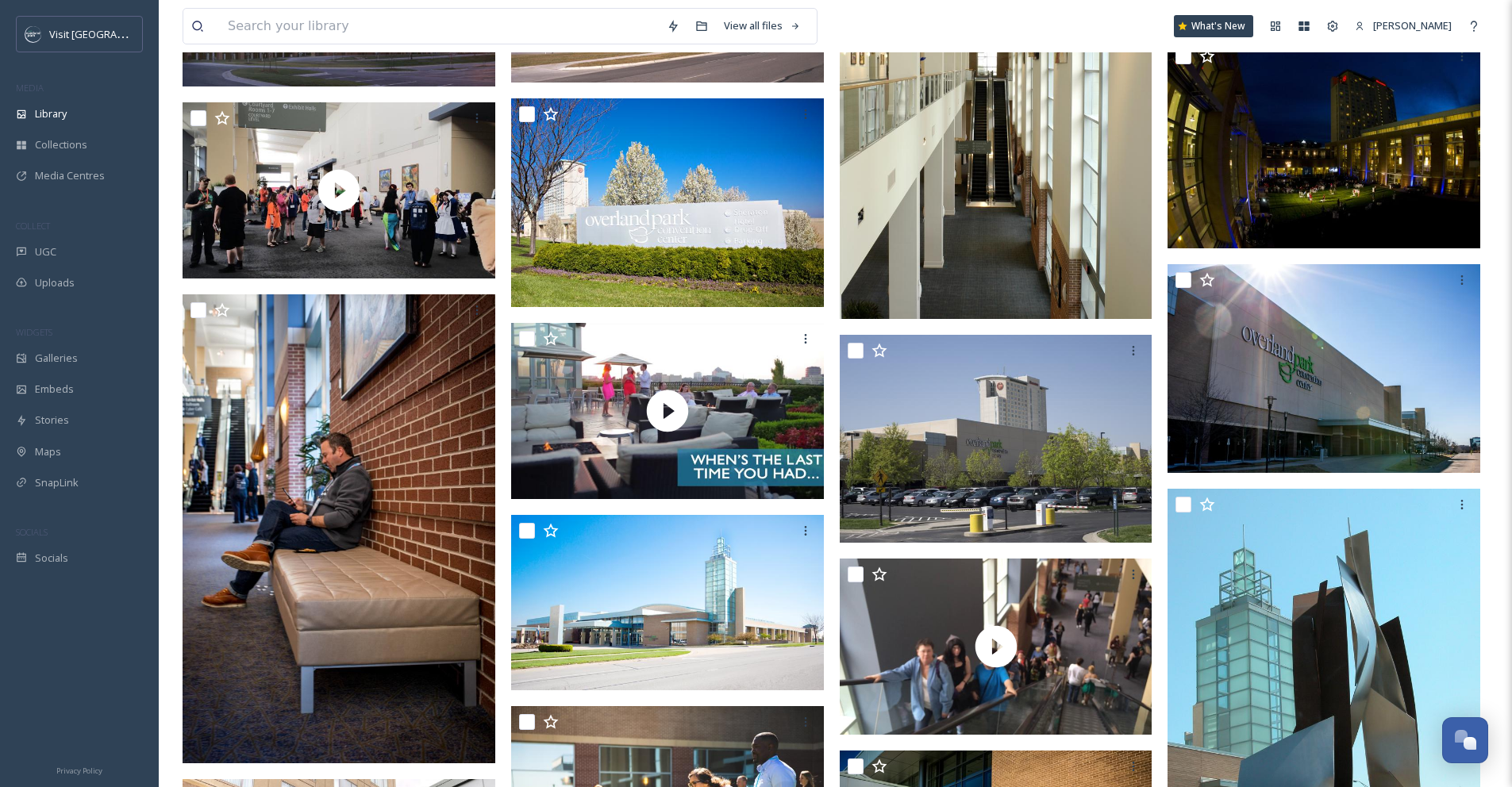
scroll to position [535, 0]
